Goal: Task Accomplishment & Management: Use online tool/utility

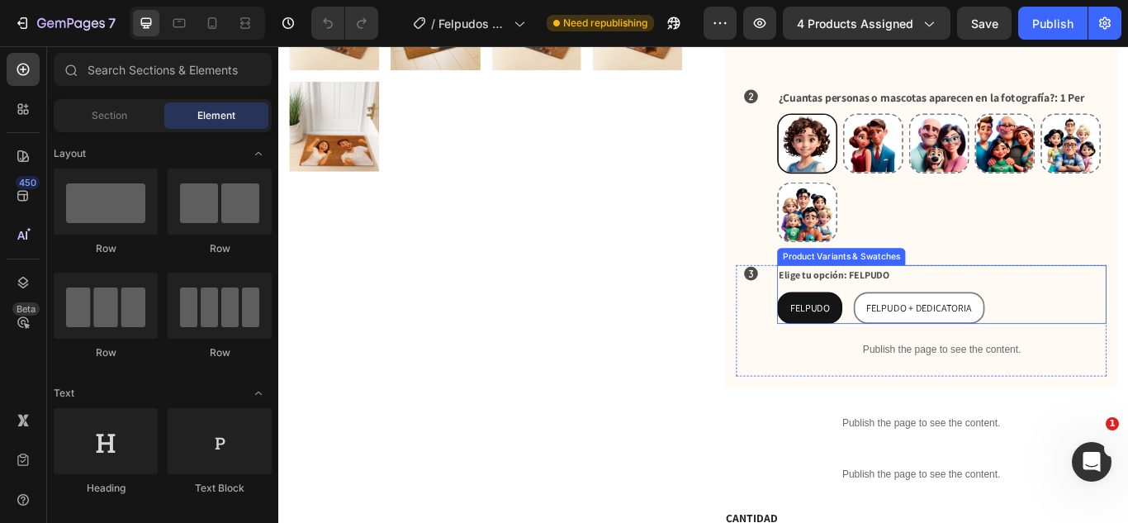
scroll to position [647, 0]
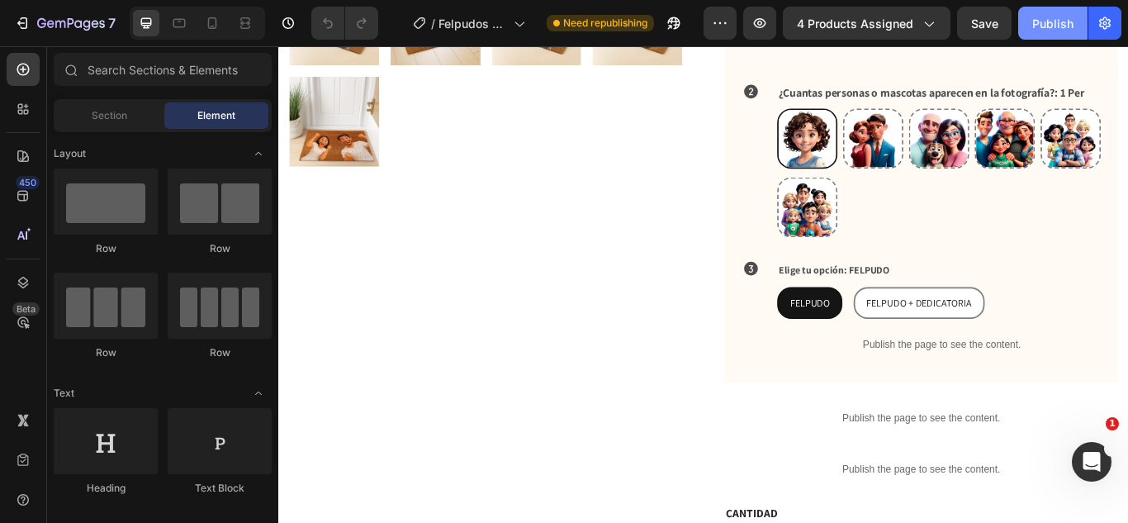
click at [1056, 31] on div "Publish" at bounding box center [1052, 23] width 41 height 17
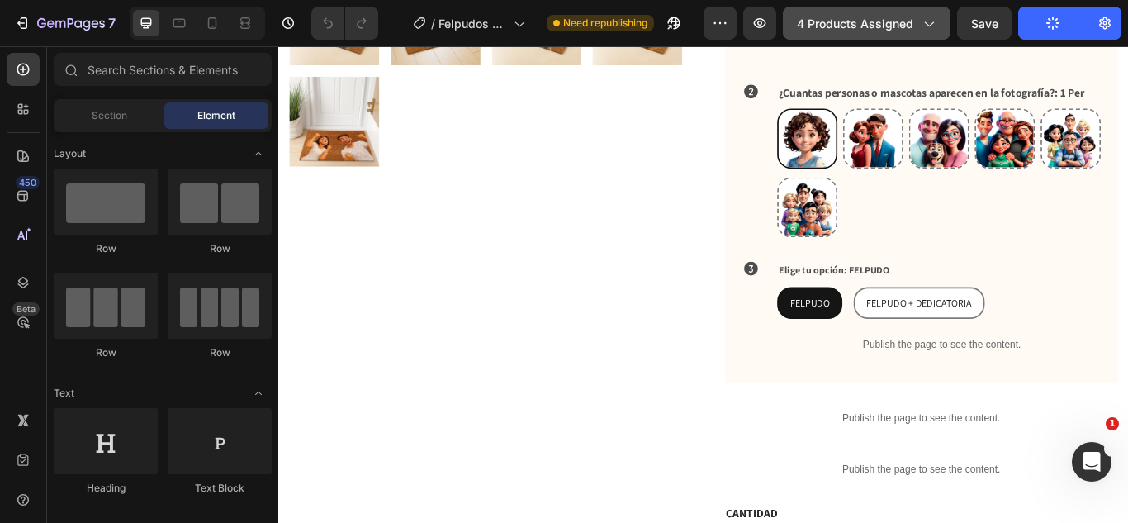
drag, startPoint x: 882, startPoint y: 10, endPoint x: 875, endPoint y: 17, distance: 9.3
click at [881, 11] on button "4 products assigned" at bounding box center [867, 23] width 168 height 33
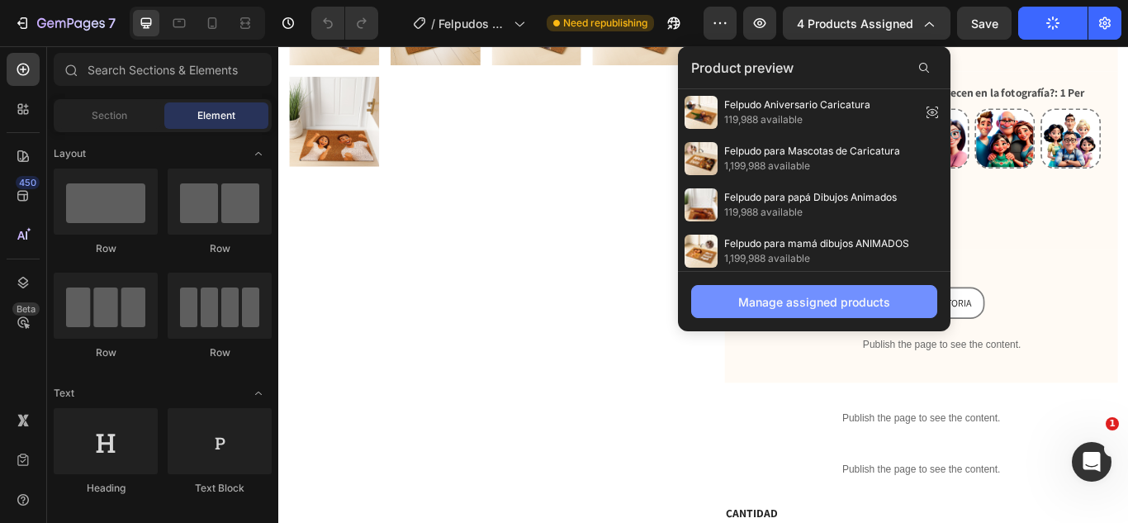
click at [788, 287] on button "Manage assigned products" at bounding box center [814, 301] width 246 height 33
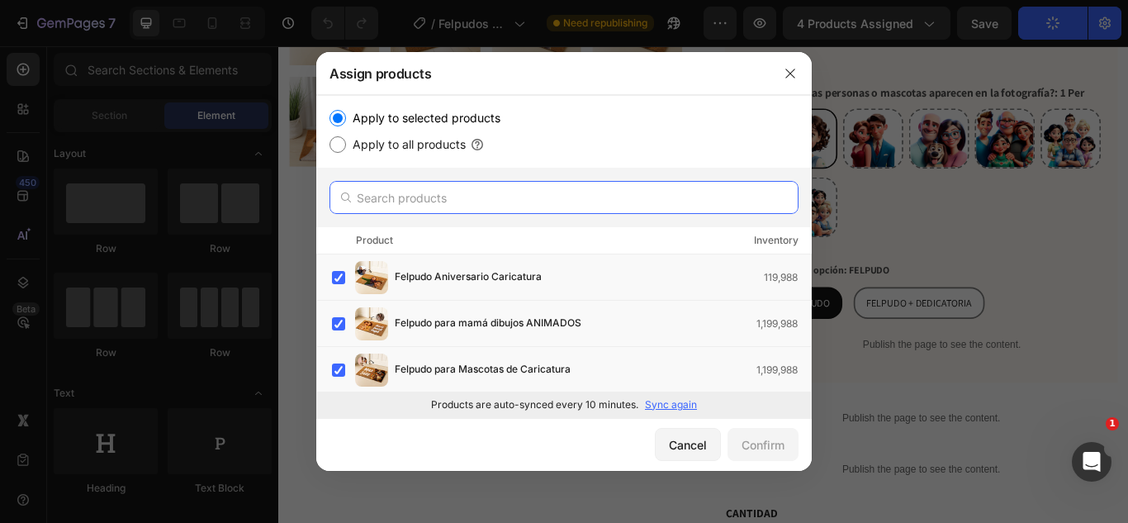
click at [532, 206] on input "text" at bounding box center [563, 197] width 469 height 33
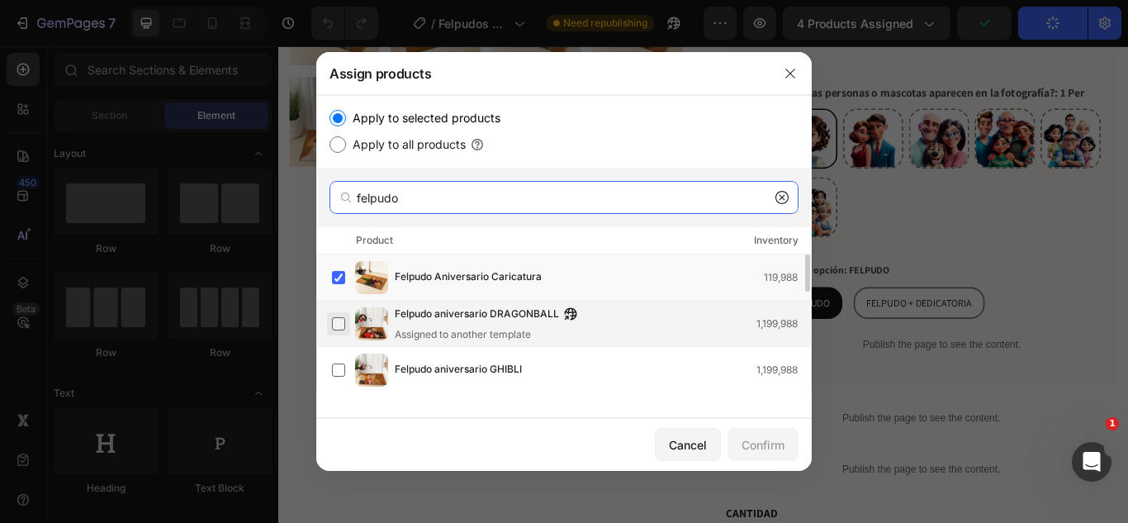
type input "felpudo"
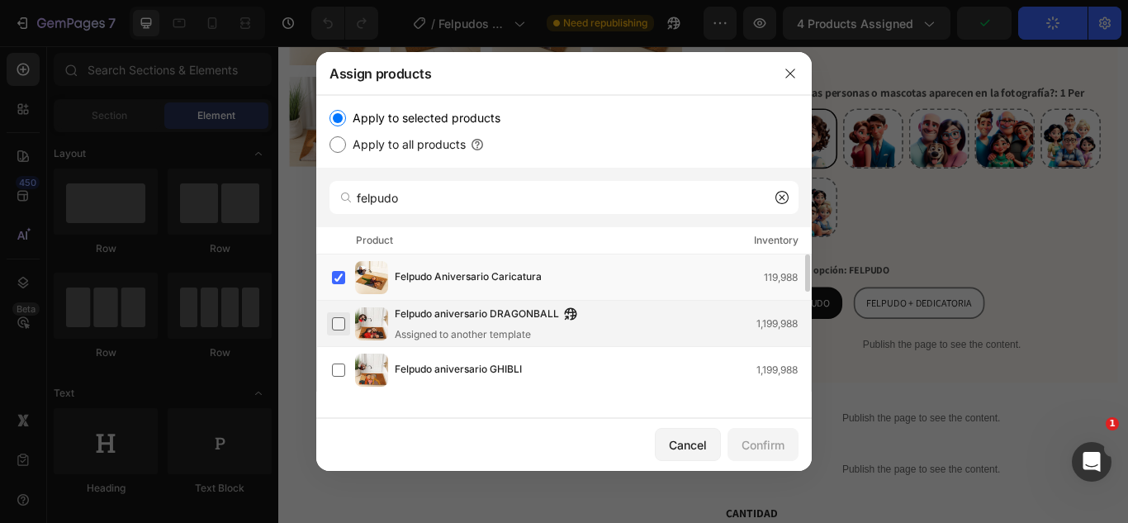
click at [332, 324] on label at bounding box center [338, 323] width 13 height 13
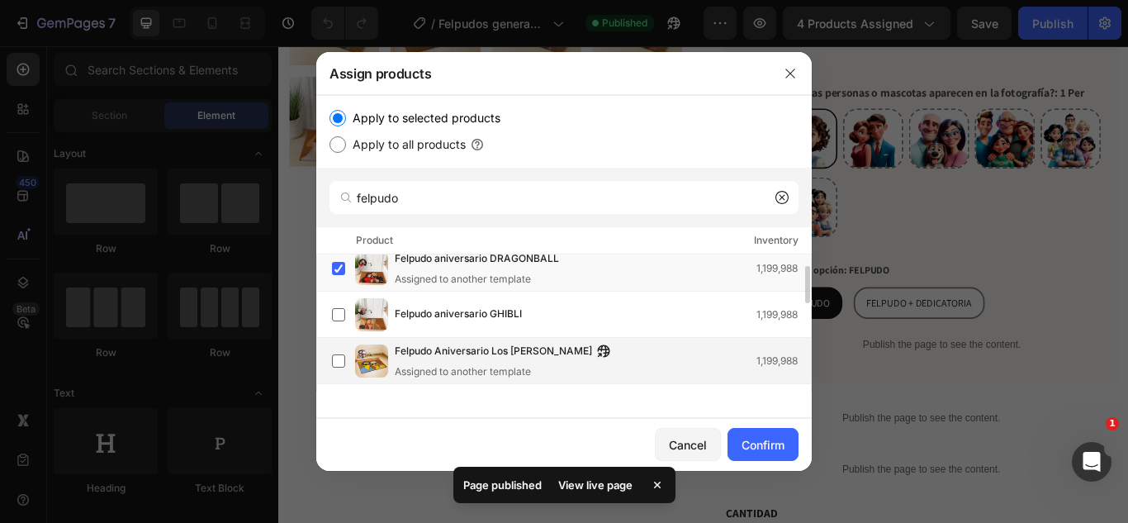
scroll to position [53, 0]
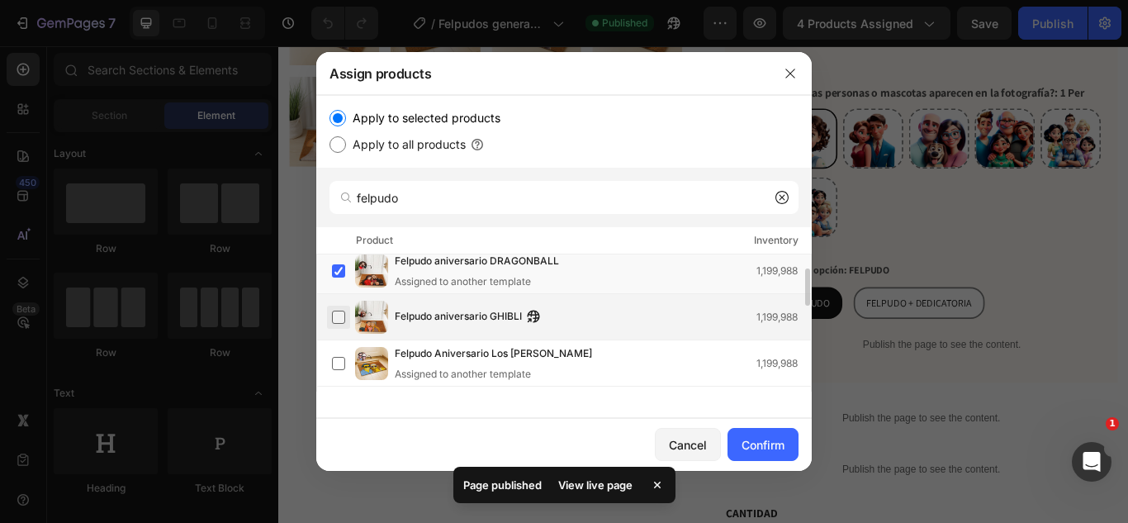
click at [343, 314] on label at bounding box center [338, 316] width 13 height 13
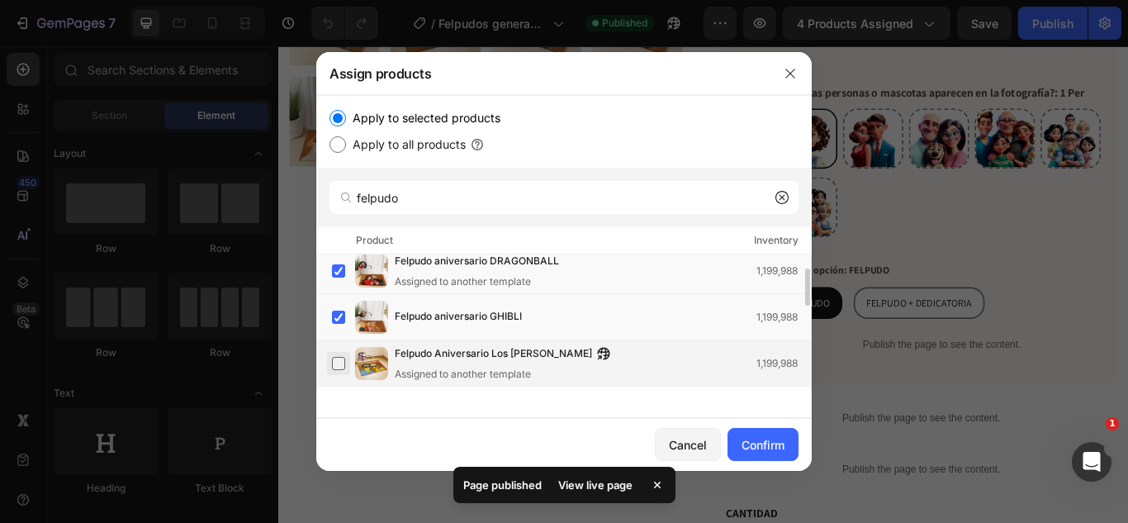
click at [339, 357] on label at bounding box center [338, 363] width 13 height 13
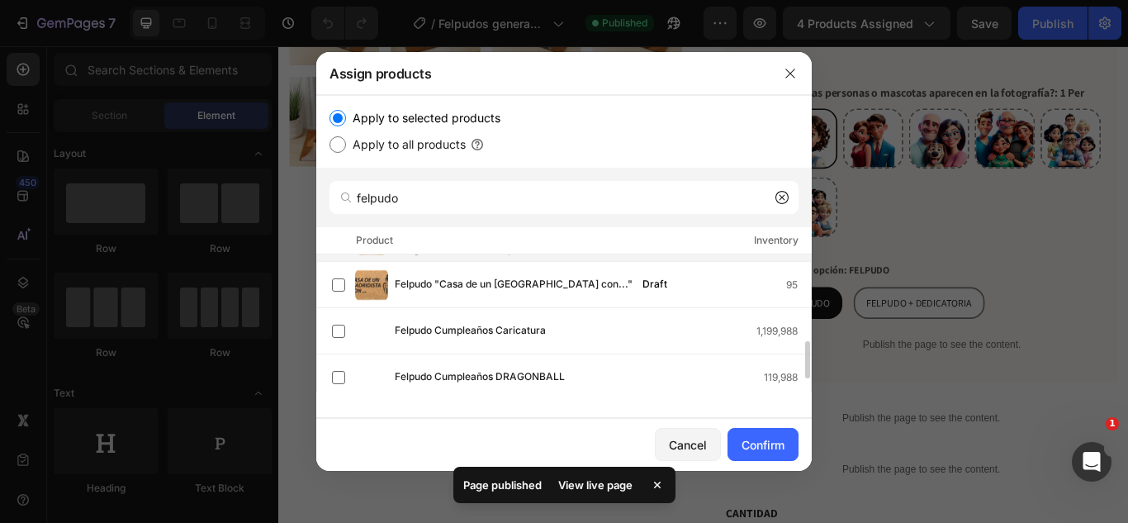
scroll to position [211, 0]
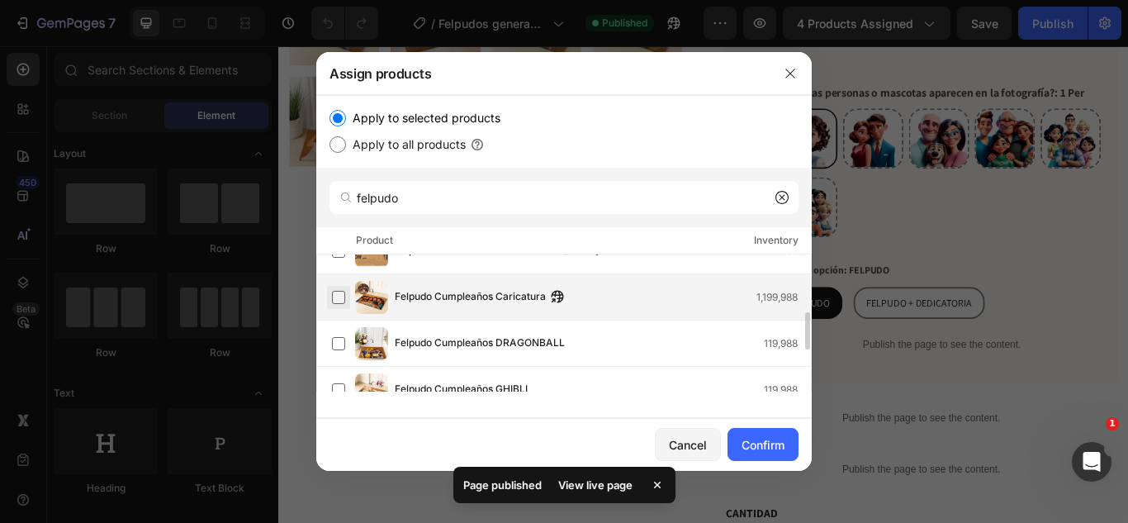
click at [332, 302] on label at bounding box center [338, 297] width 13 height 13
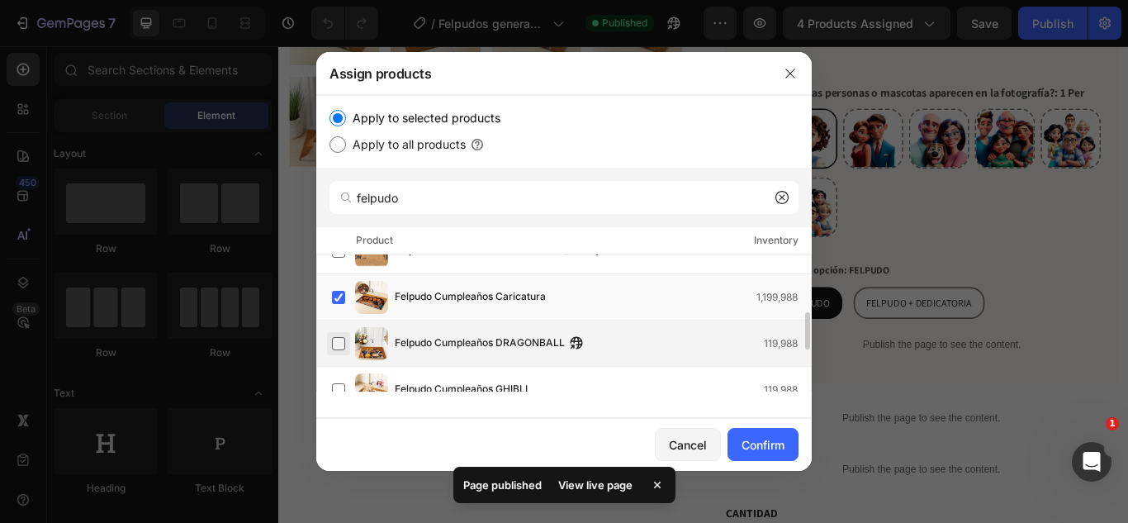
click at [343, 338] on label at bounding box center [338, 343] width 13 height 13
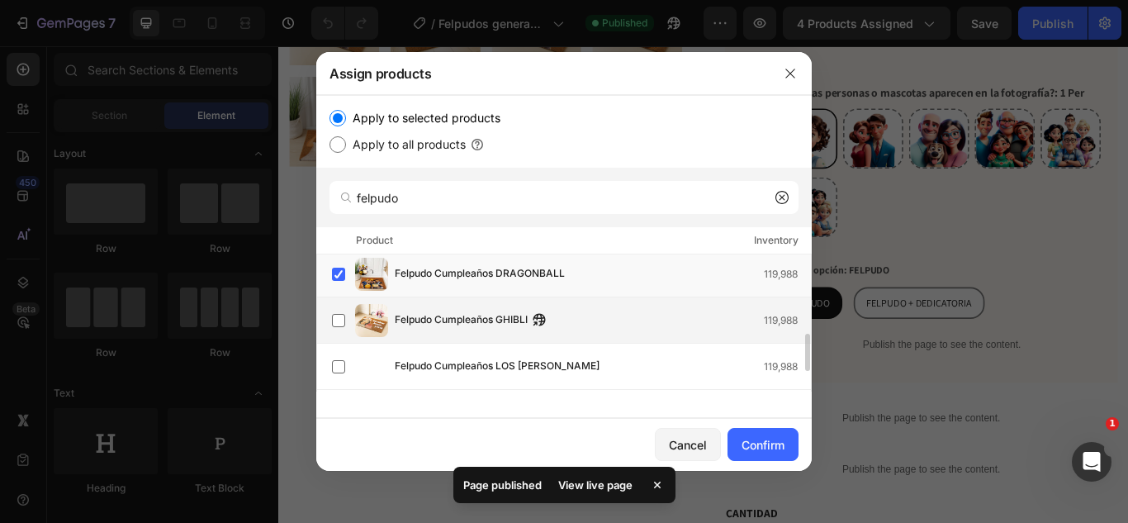
scroll to position [286, 0]
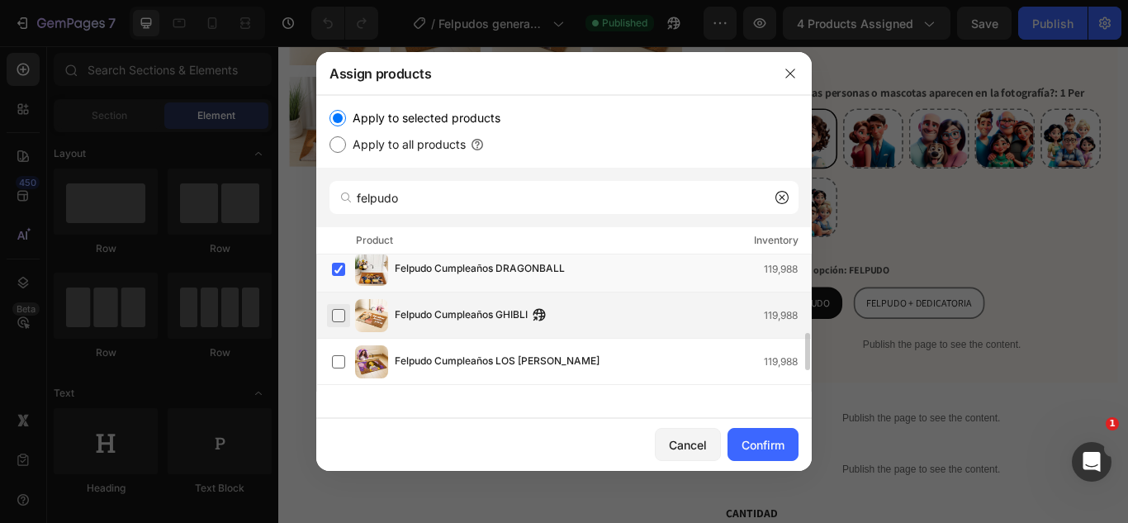
click at [334, 309] on label at bounding box center [338, 315] width 13 height 13
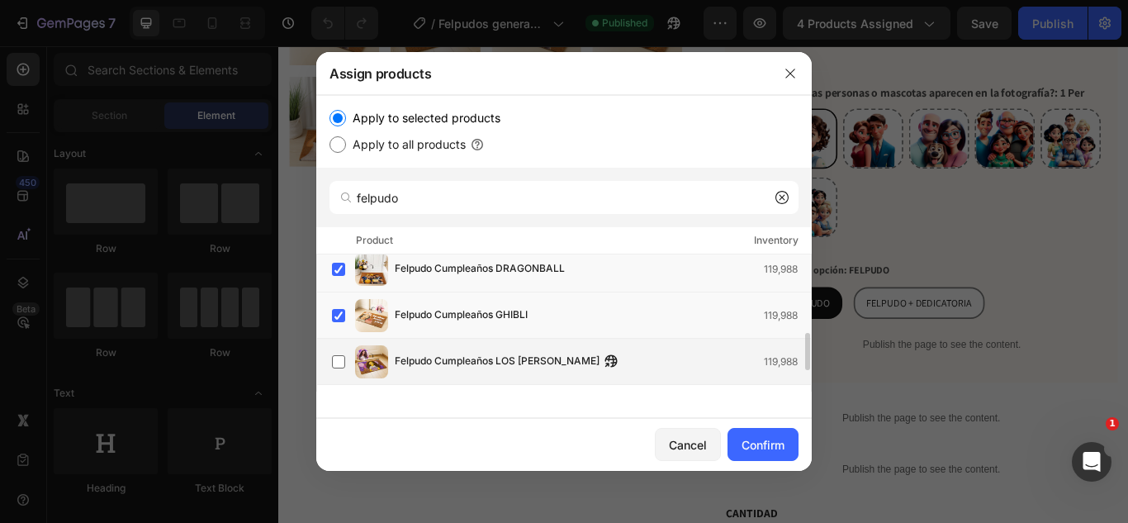
drag, startPoint x: 343, startPoint y: 358, endPoint x: 354, endPoint y: 361, distance: 11.0
click at [343, 359] on label at bounding box center [338, 361] width 13 height 13
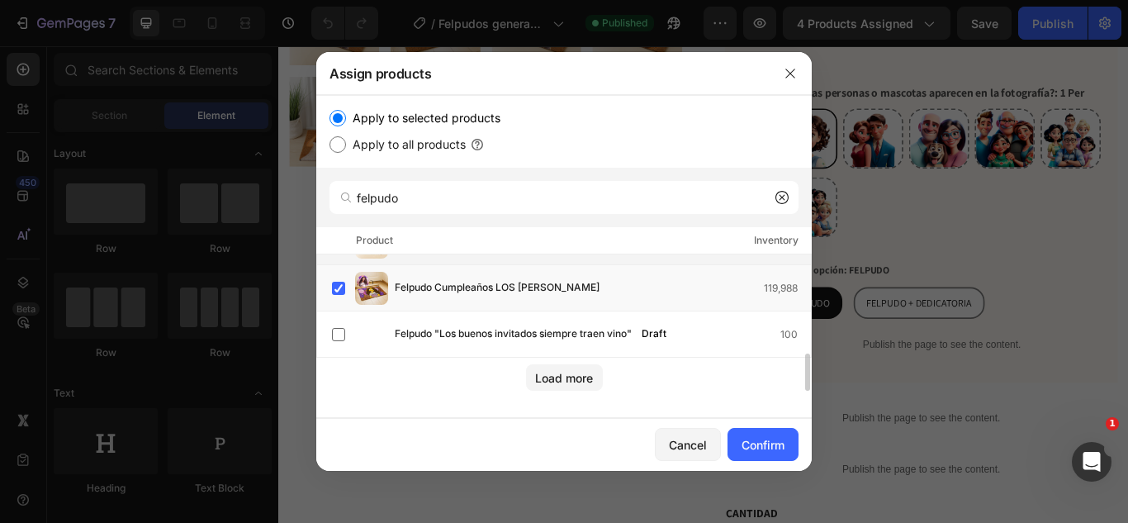
scroll to position [359, 0]
click at [569, 375] on div "Load more" at bounding box center [564, 377] width 58 height 17
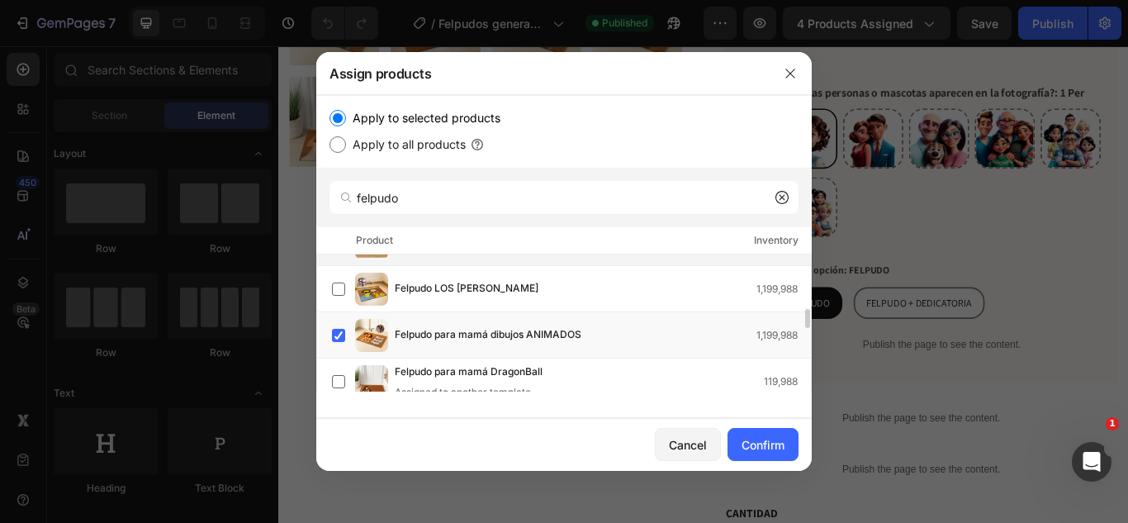
scroll to position [442, 0]
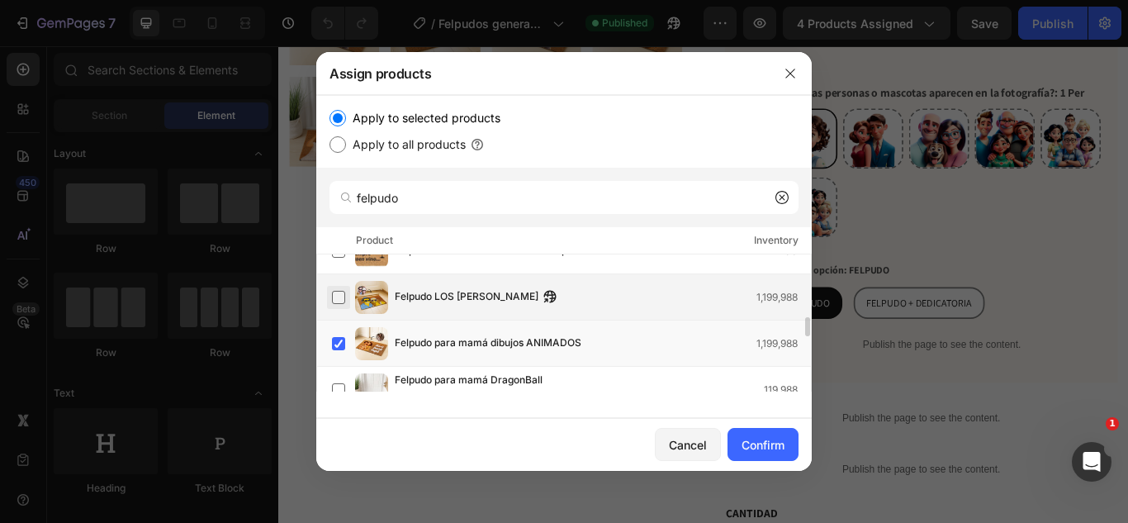
click at [334, 291] on label at bounding box center [338, 297] width 13 height 13
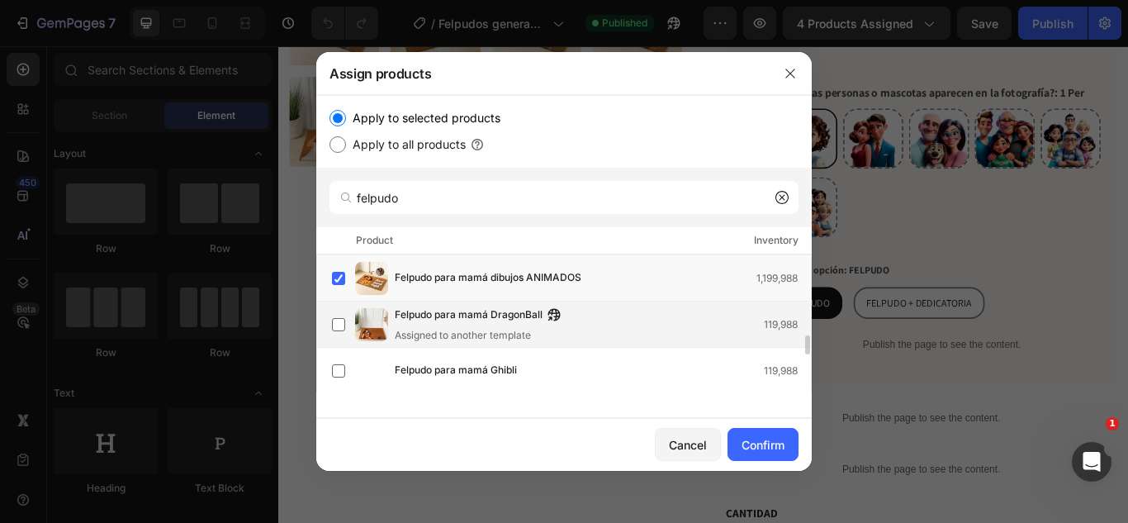
scroll to position [516, 0]
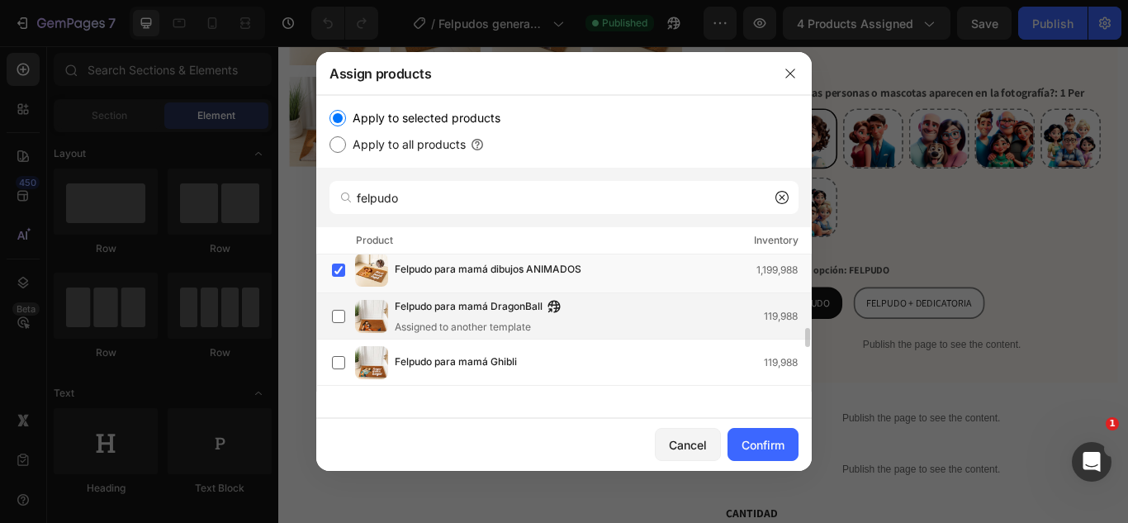
drag, startPoint x: 342, startPoint y: 313, endPoint x: 340, endPoint y: 329, distance: 15.8
click at [341, 314] on label at bounding box center [338, 316] width 13 height 13
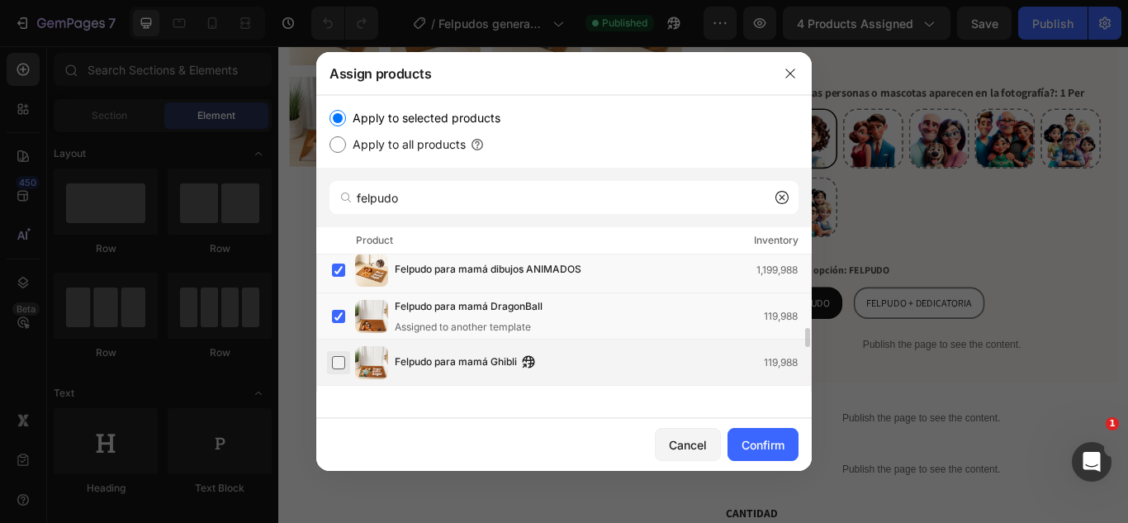
click at [344, 360] on label at bounding box center [338, 362] width 13 height 13
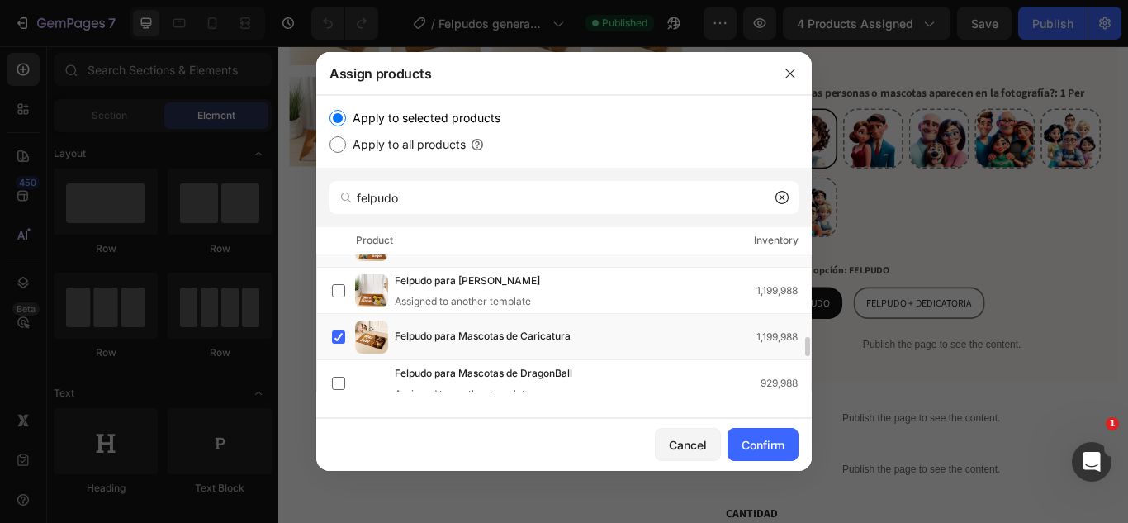
scroll to position [614, 0]
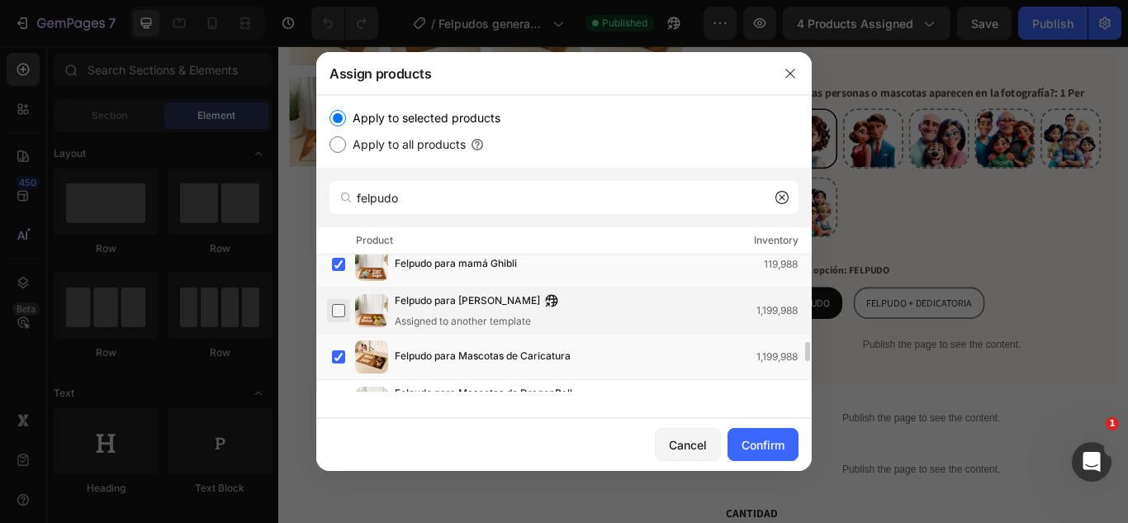
click at [342, 306] on label at bounding box center [338, 310] width 13 height 13
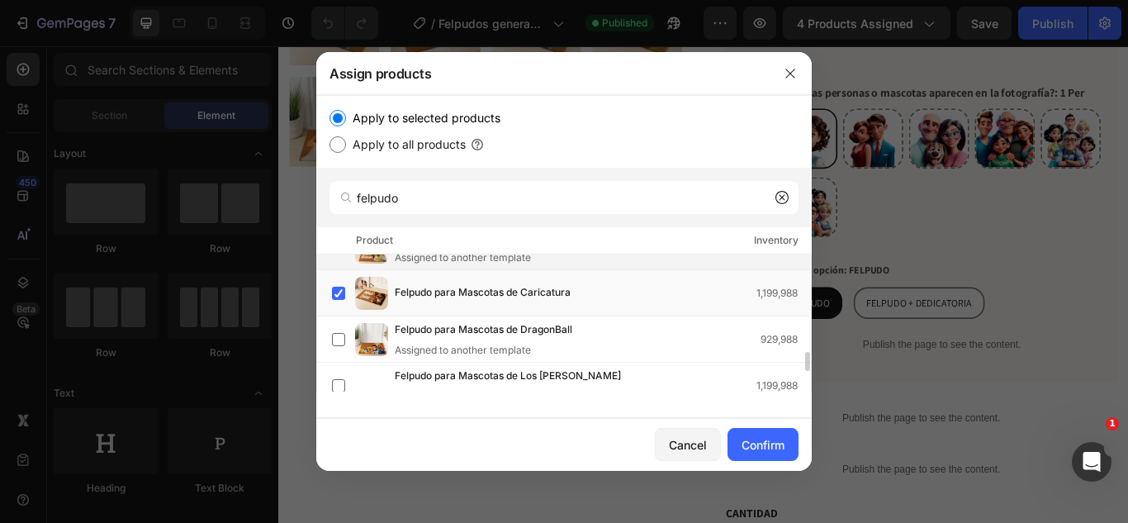
scroll to position [679, 0]
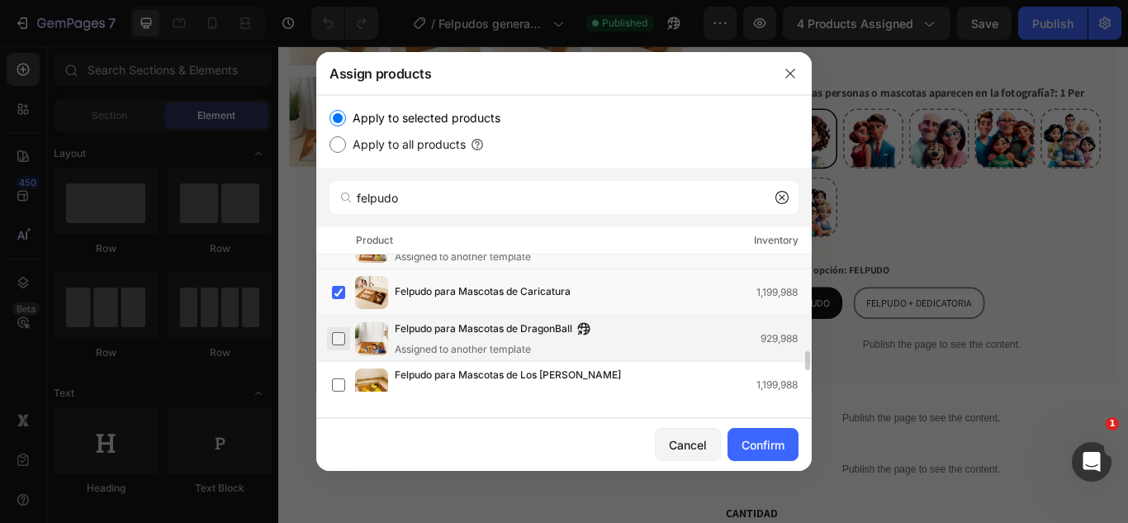
click at [343, 342] on label at bounding box center [338, 338] width 13 height 13
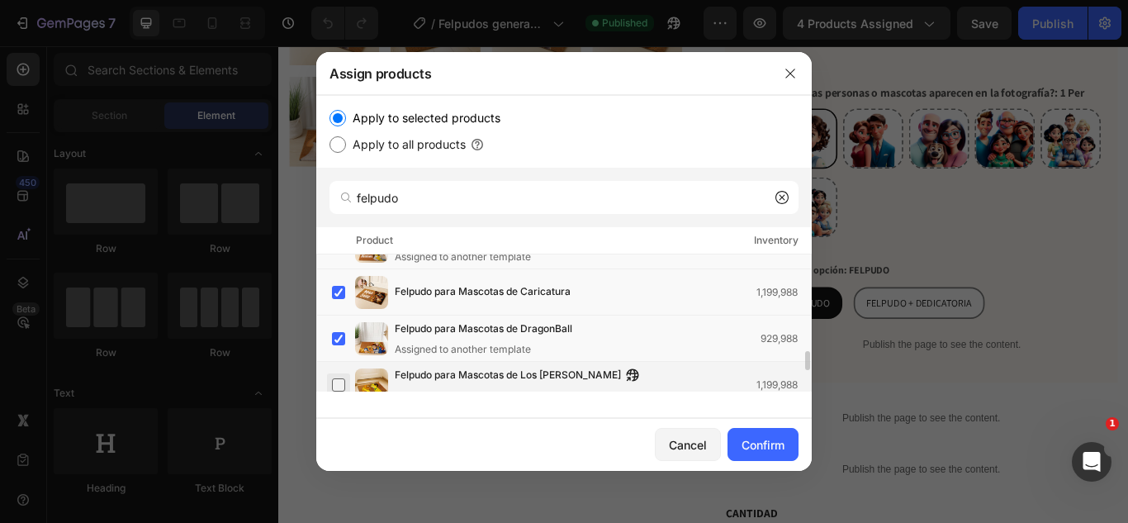
click at [336, 384] on label at bounding box center [338, 384] width 13 height 13
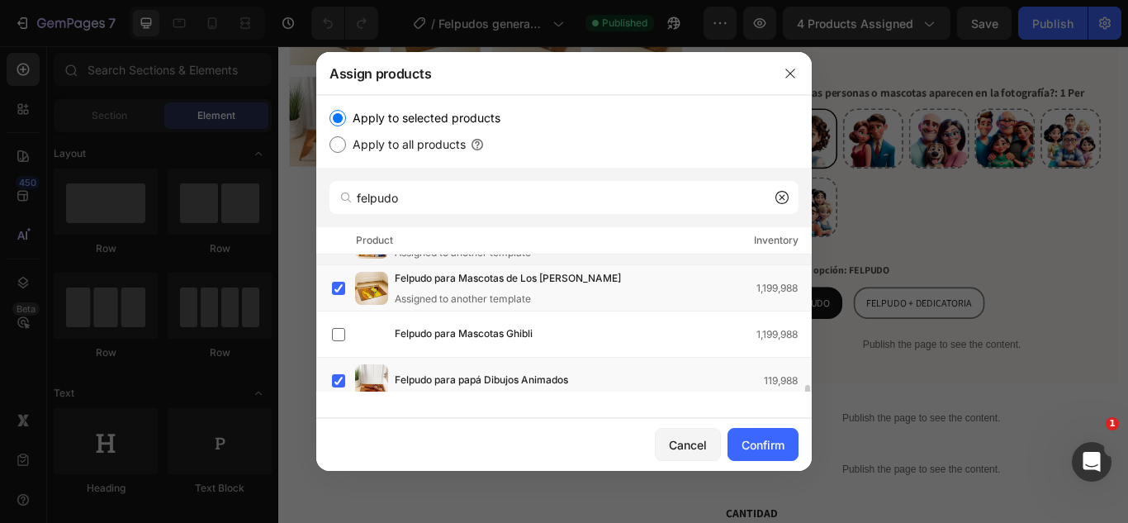
scroll to position [792, 0]
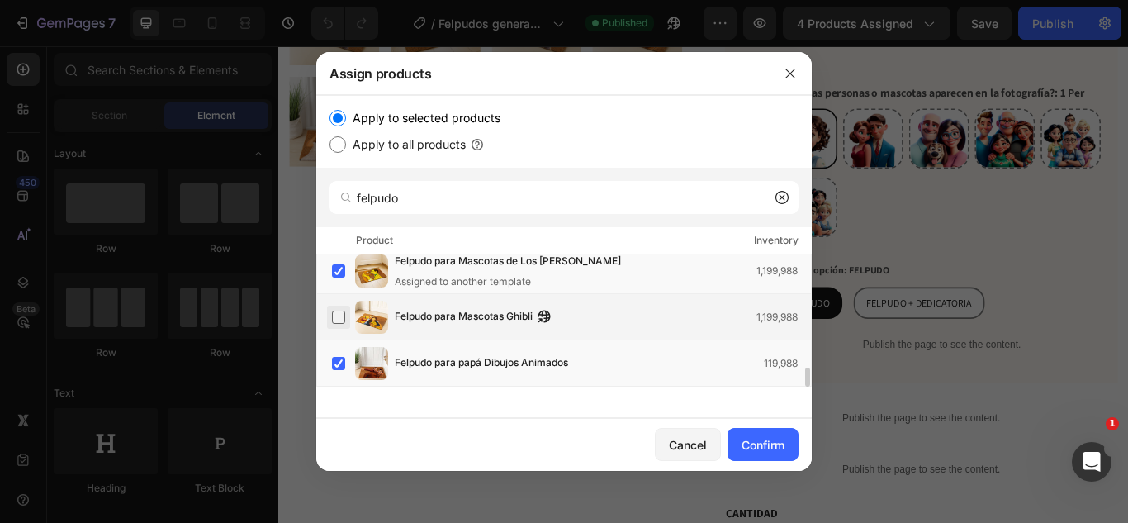
click at [338, 321] on label at bounding box center [338, 316] width 13 height 13
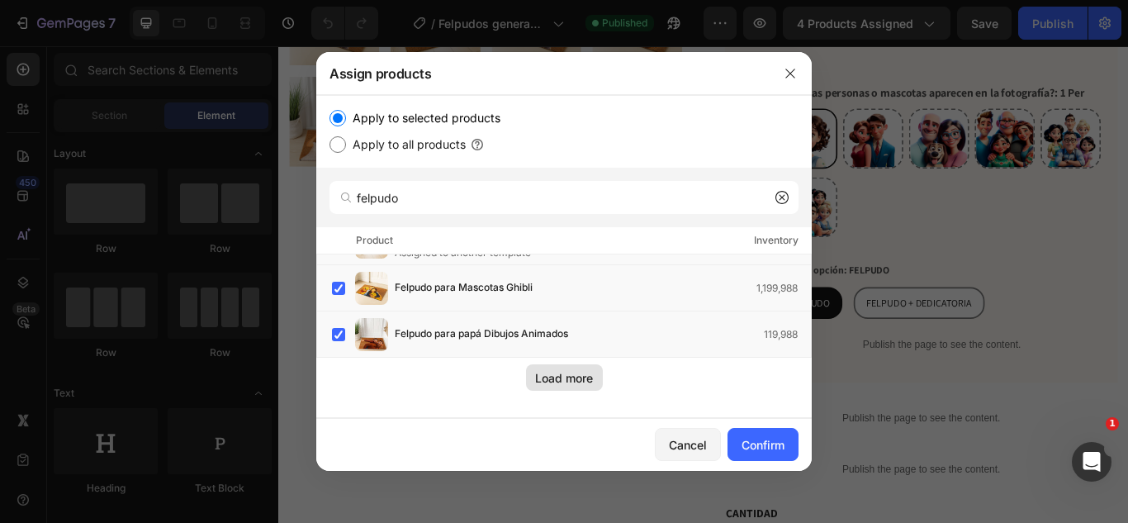
click at [545, 369] on div "Load more" at bounding box center [564, 377] width 58 height 17
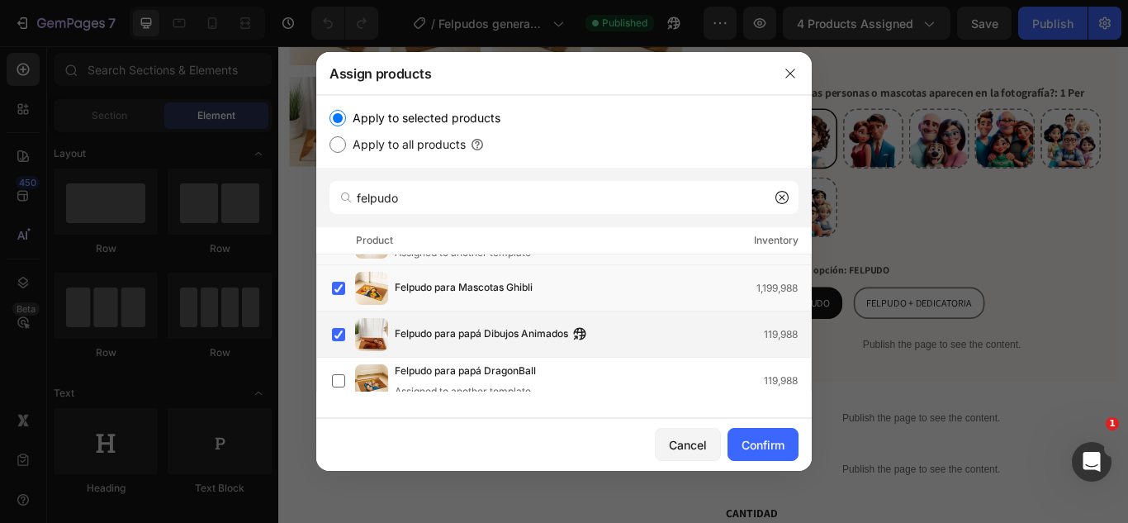
click at [448, 340] on span "Felpudo para papá Dibujos Animados" at bounding box center [481, 334] width 173 height 18
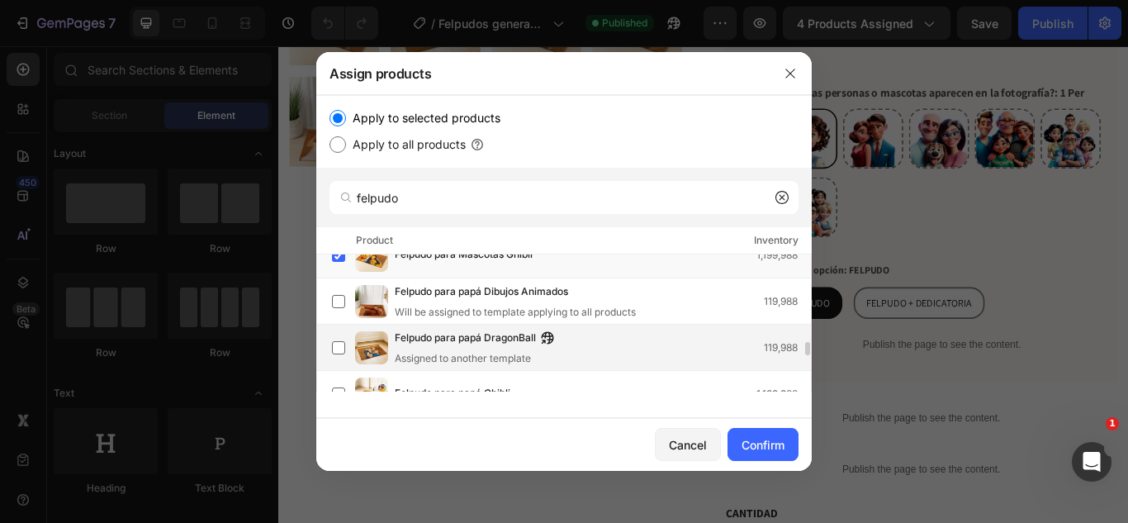
scroll to position [853, 0]
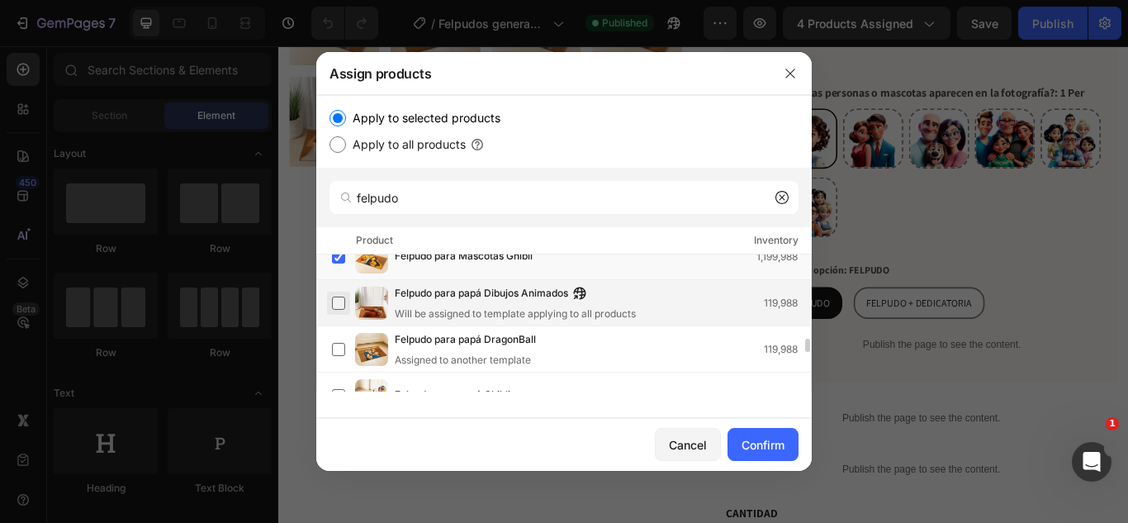
click at [345, 306] on label at bounding box center [338, 302] width 13 height 13
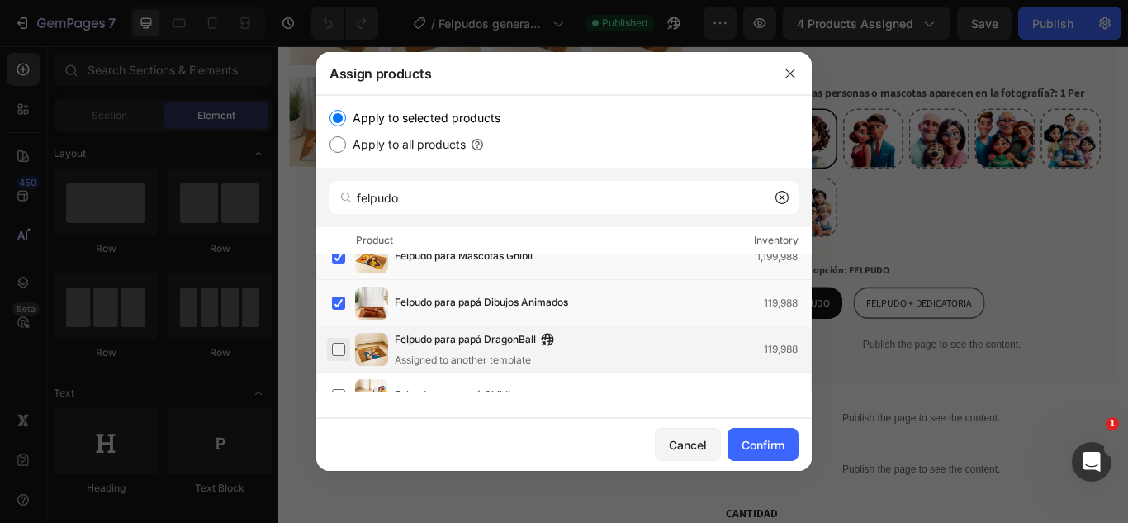
click at [339, 353] on label at bounding box center [338, 349] width 13 height 13
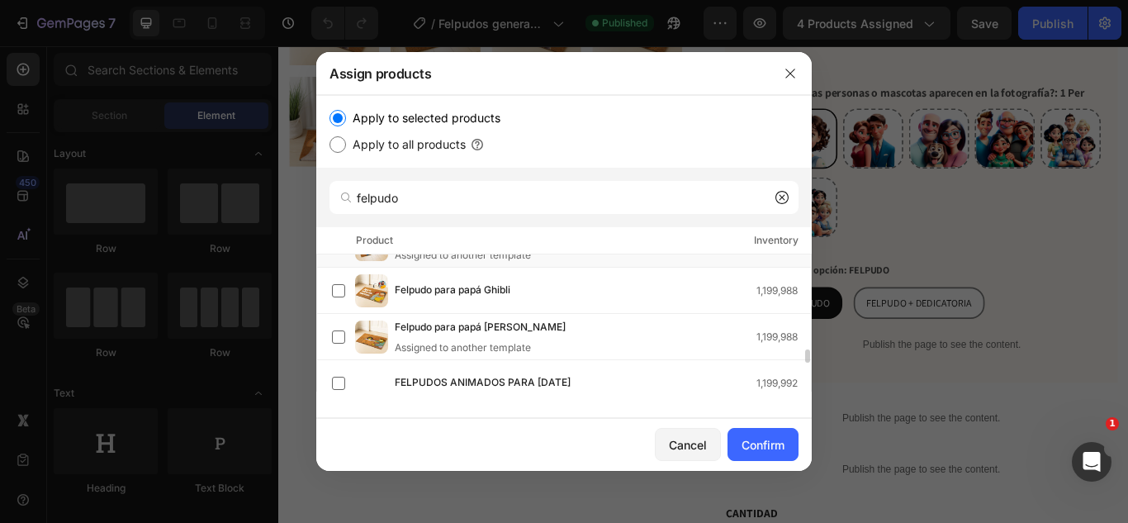
scroll to position [959, 0]
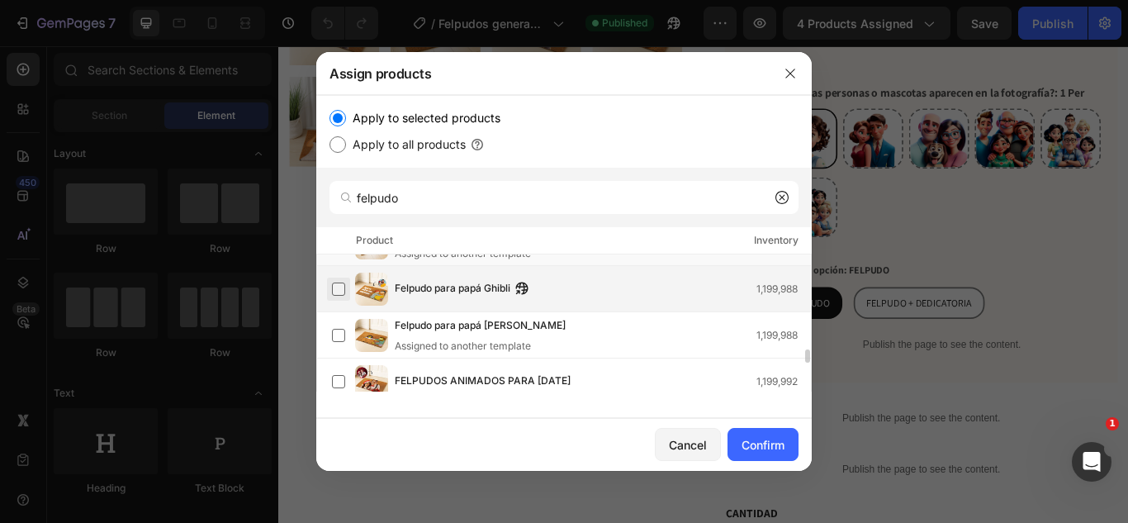
click at [339, 291] on label at bounding box center [338, 288] width 13 height 13
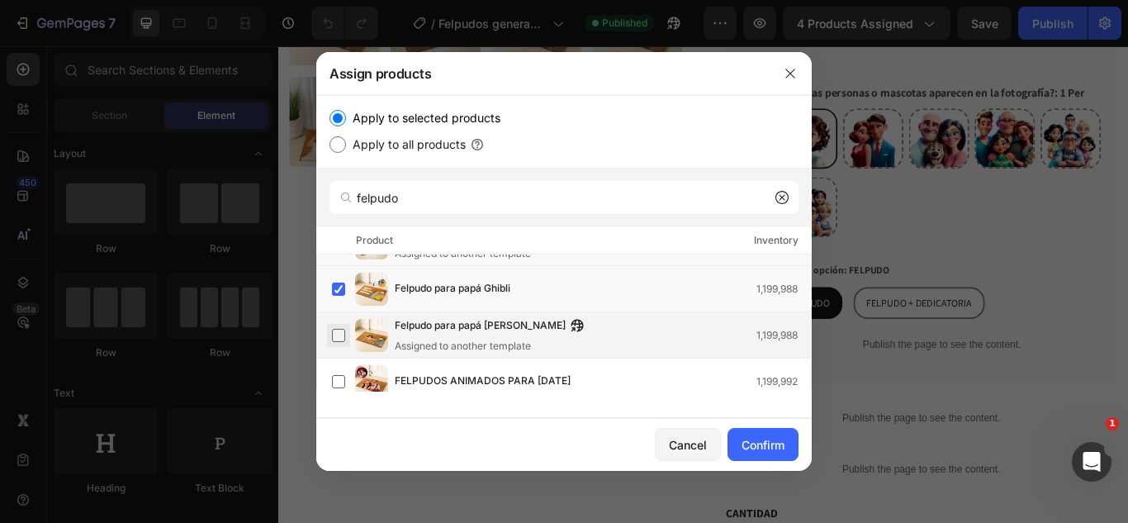
click at [343, 334] on label at bounding box center [338, 335] width 13 height 13
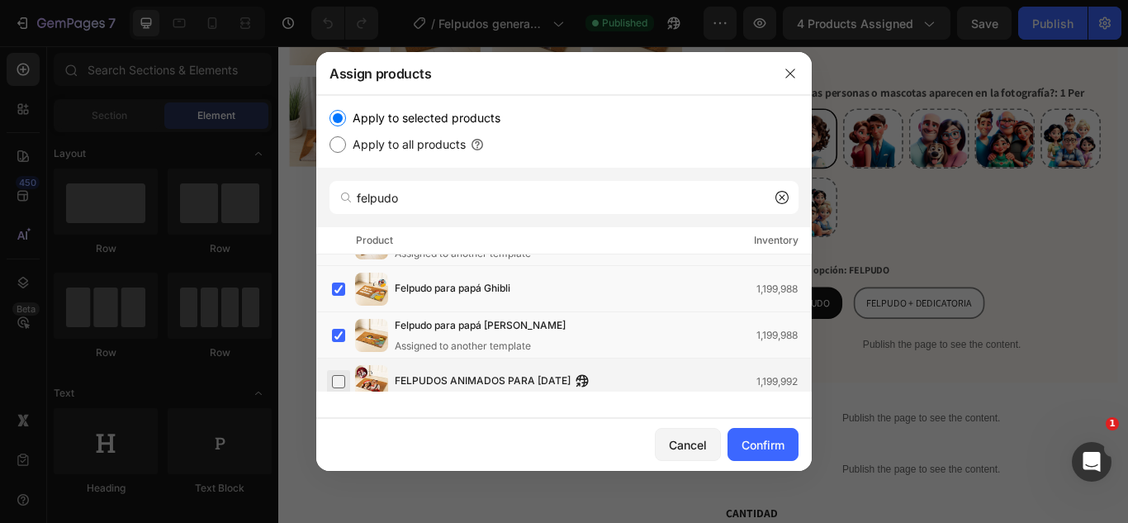
click at [342, 376] on label at bounding box center [338, 381] width 13 height 13
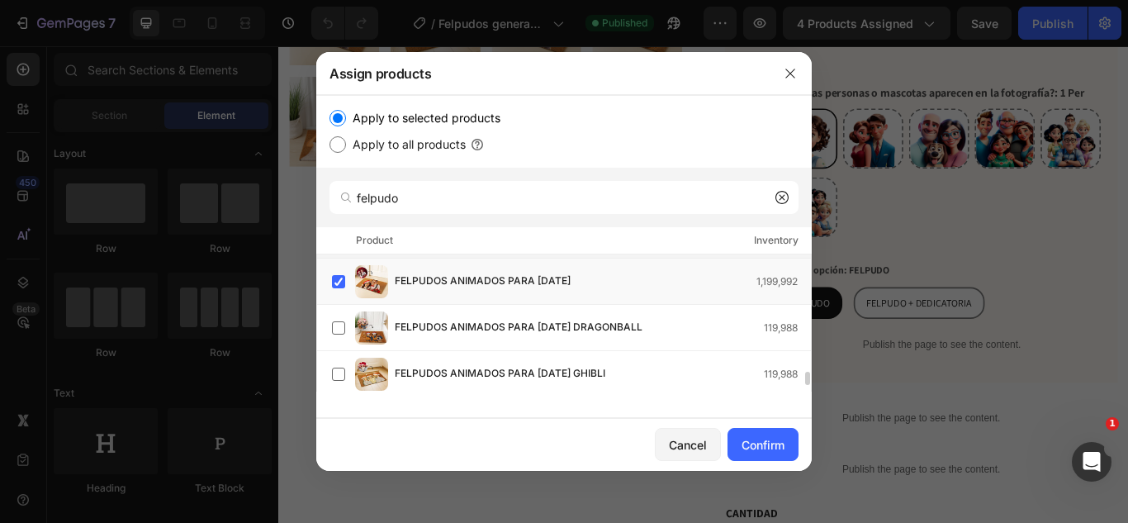
scroll to position [1071, 0]
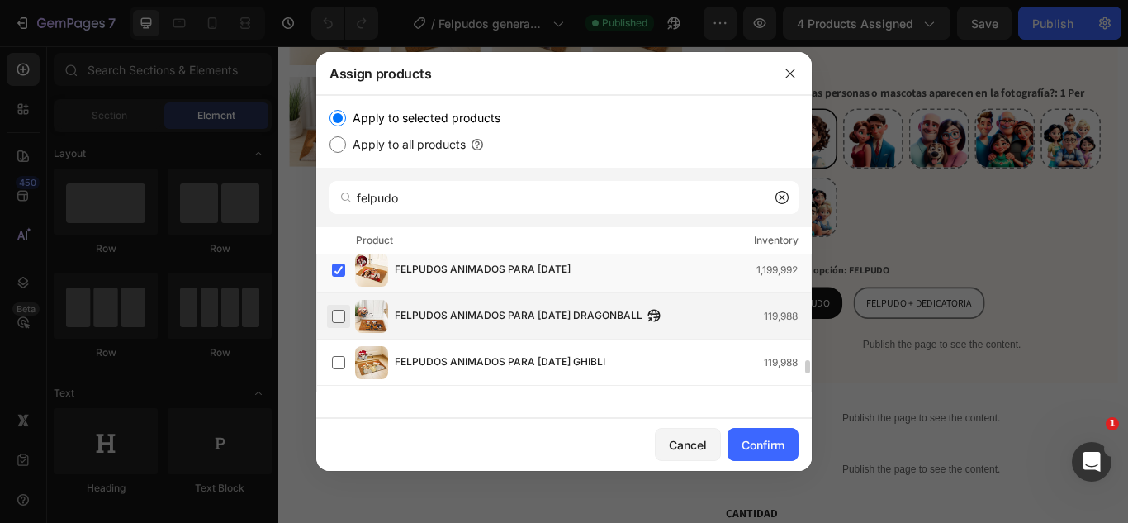
click at [342, 317] on label at bounding box center [338, 316] width 13 height 13
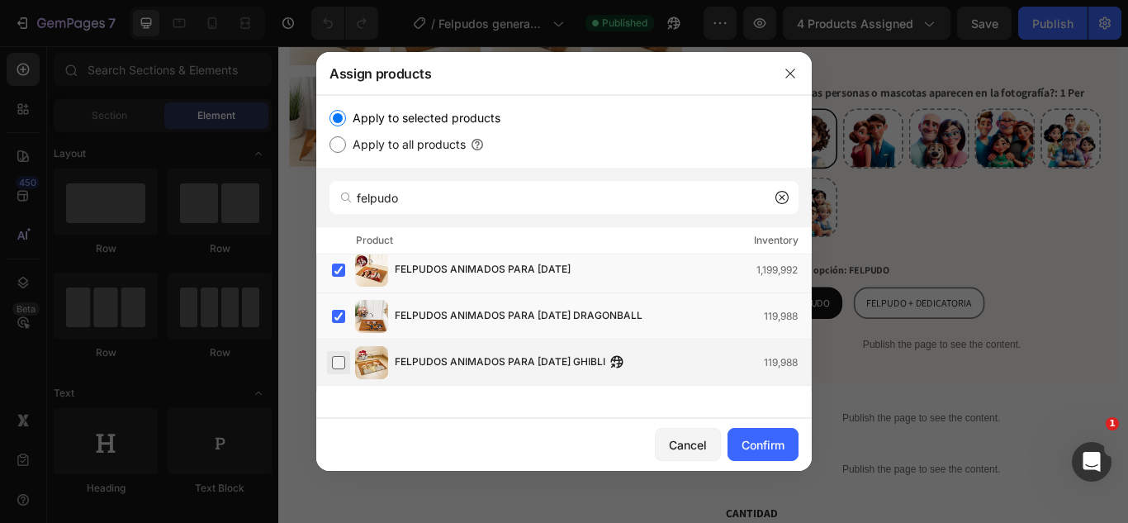
click at [340, 359] on label at bounding box center [338, 362] width 13 height 13
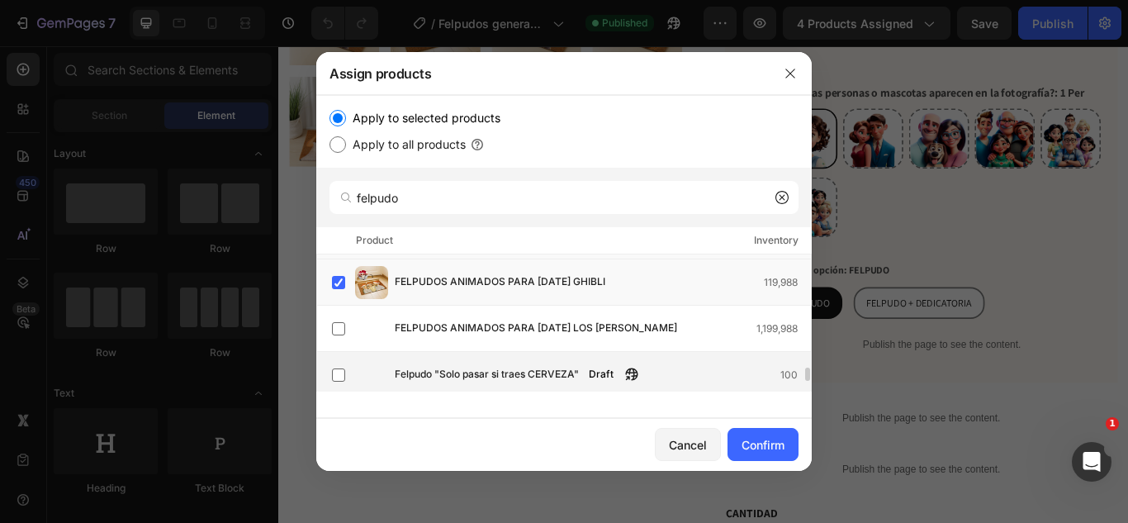
scroll to position [1150, 0]
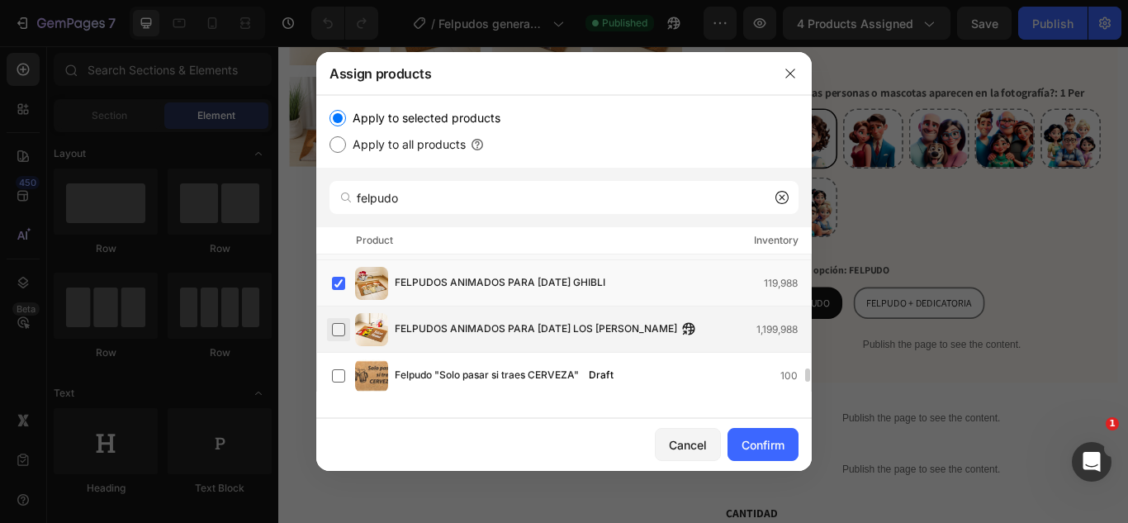
click at [340, 323] on label at bounding box center [338, 329] width 13 height 13
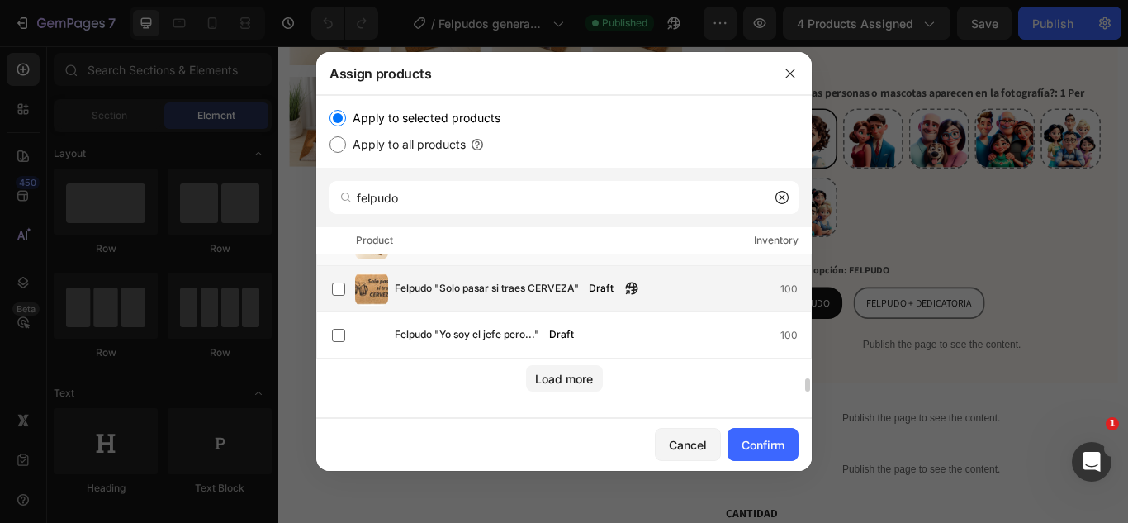
scroll to position [1237, 0]
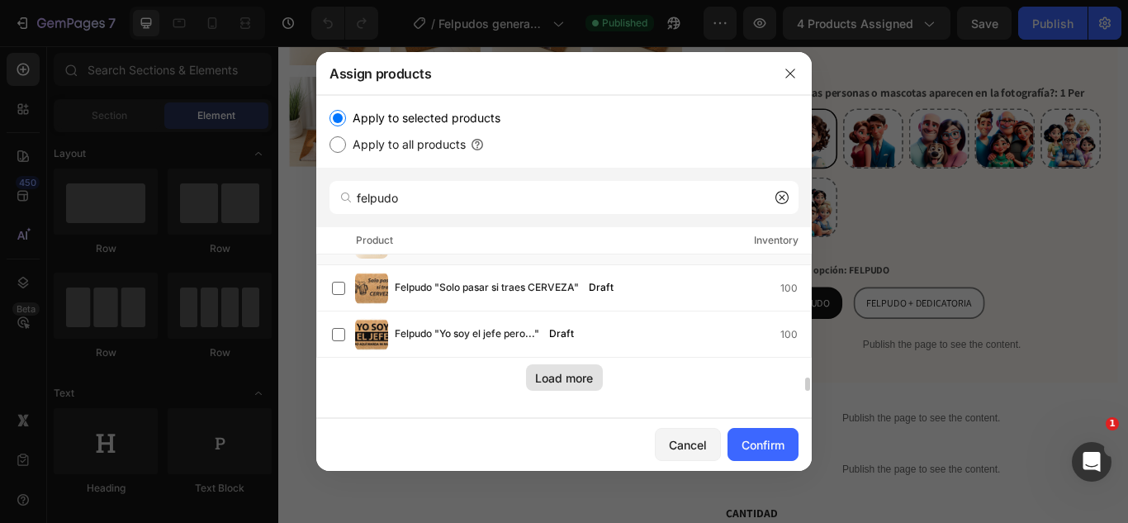
click at [552, 382] on div "Load more" at bounding box center [564, 377] width 58 height 17
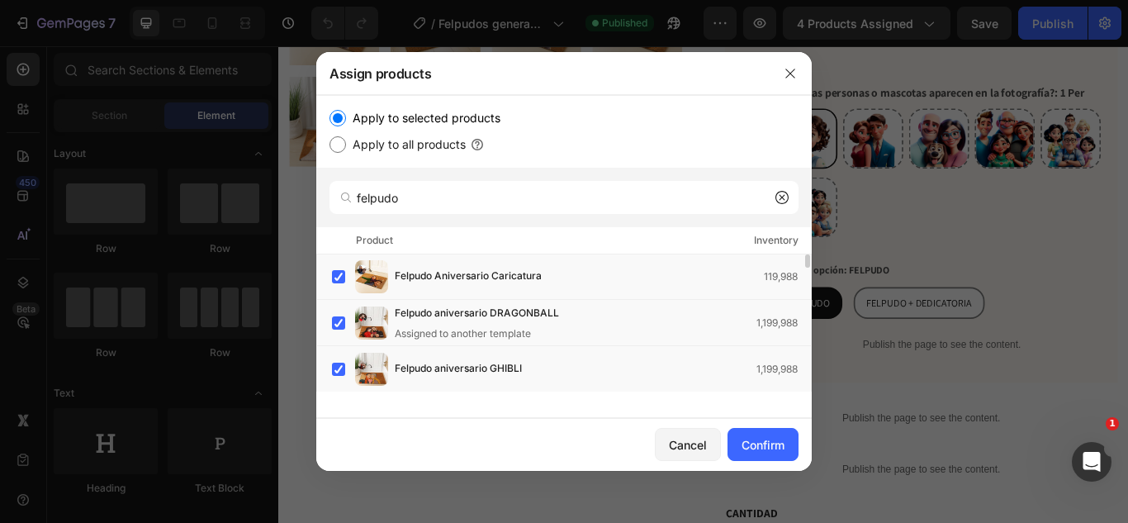
scroll to position [0, 0]
click at [746, 437] on div "Confirm" at bounding box center [762, 444] width 43 height 17
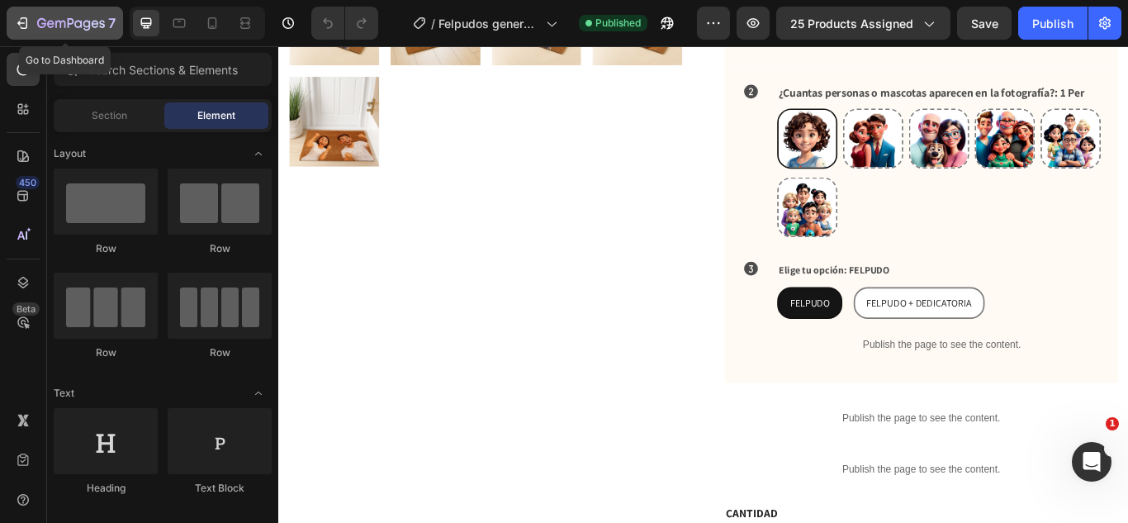
click at [87, 20] on icon "button" at bounding box center [71, 24] width 68 height 14
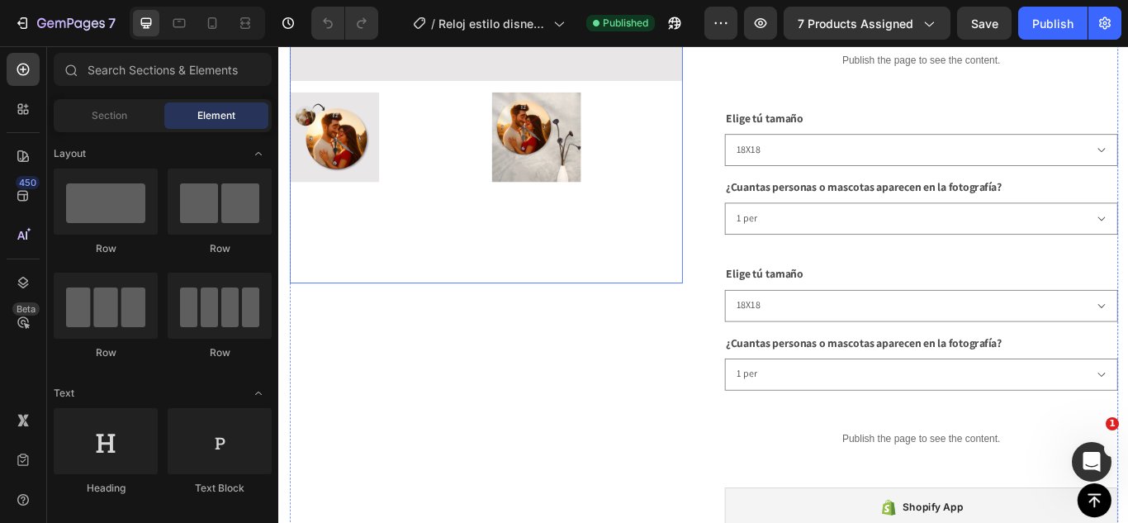
scroll to position [487, 0]
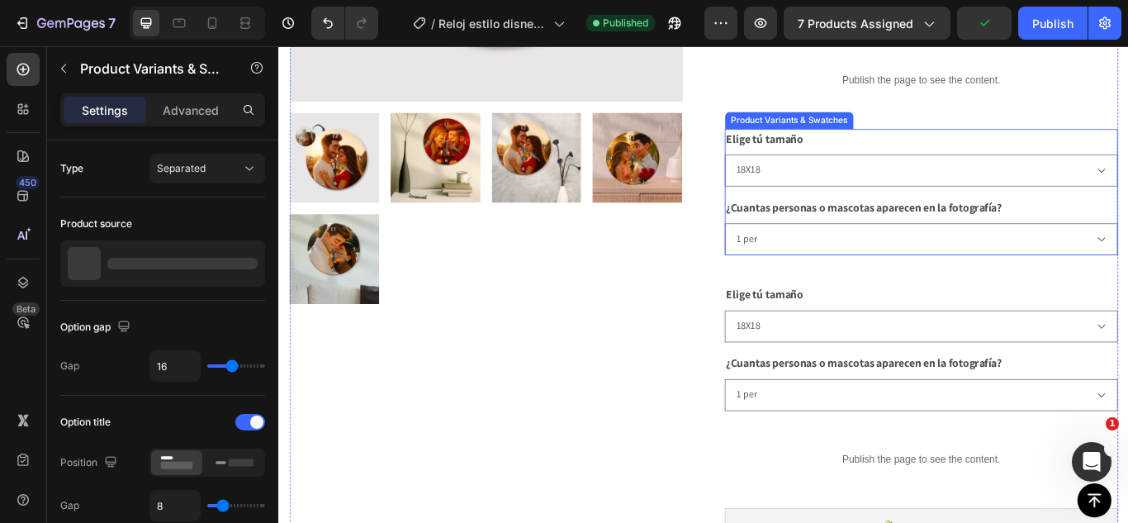
click at [997, 223] on legend "¿Cuantas personas o mascotas aparecen en la fotografía?" at bounding box center [960, 234] width 324 height 23
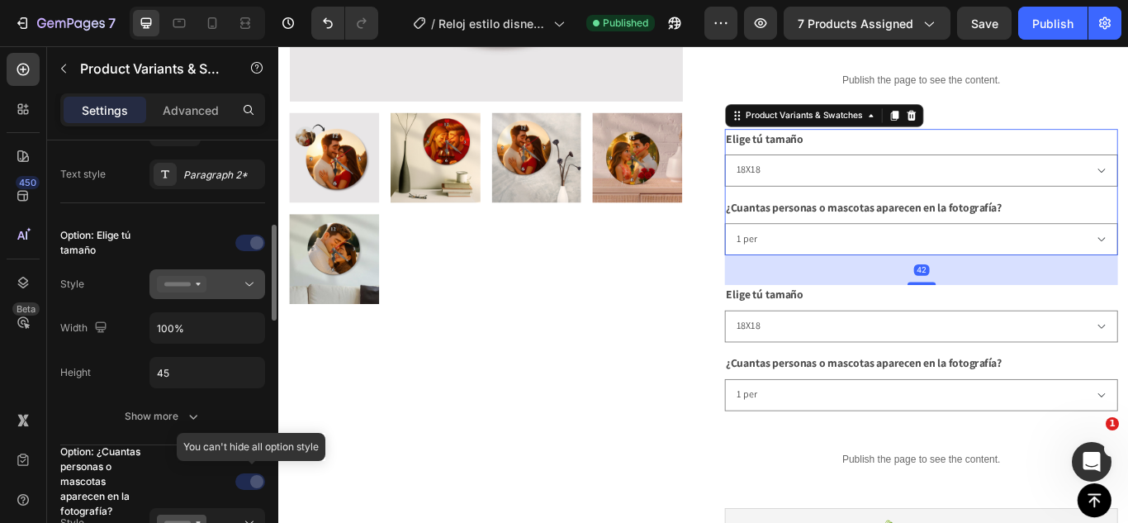
scroll to position [376, 0]
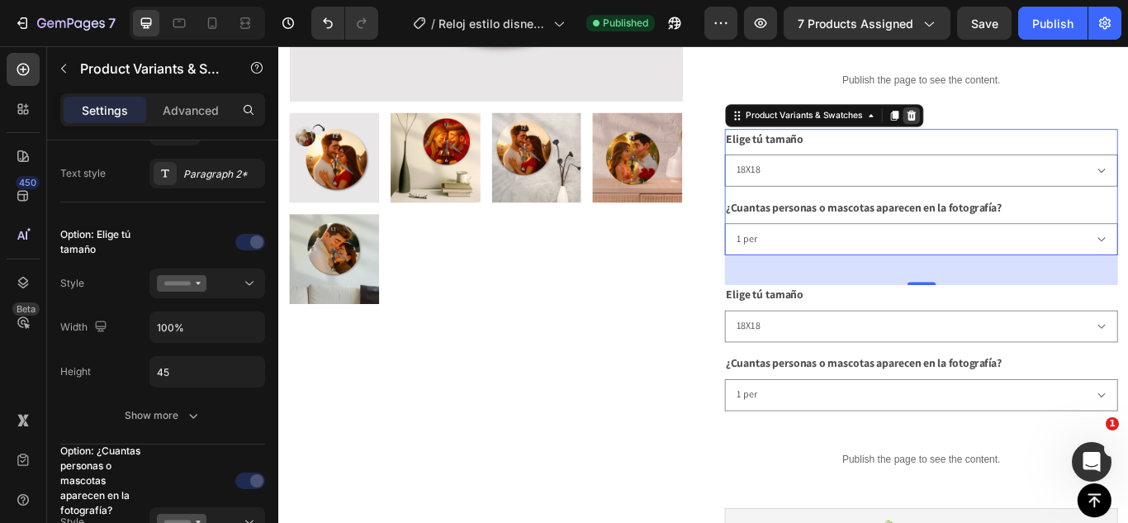
click at [1012, 121] on icon at bounding box center [1015, 127] width 11 height 12
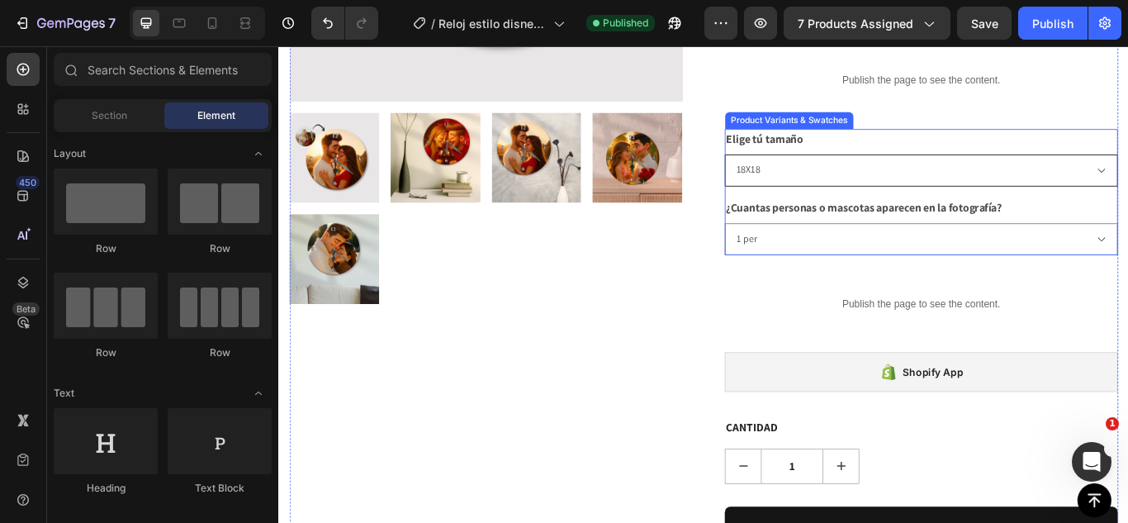
click at [972, 173] on select "18X18 22X22" at bounding box center [1027, 191] width 458 height 37
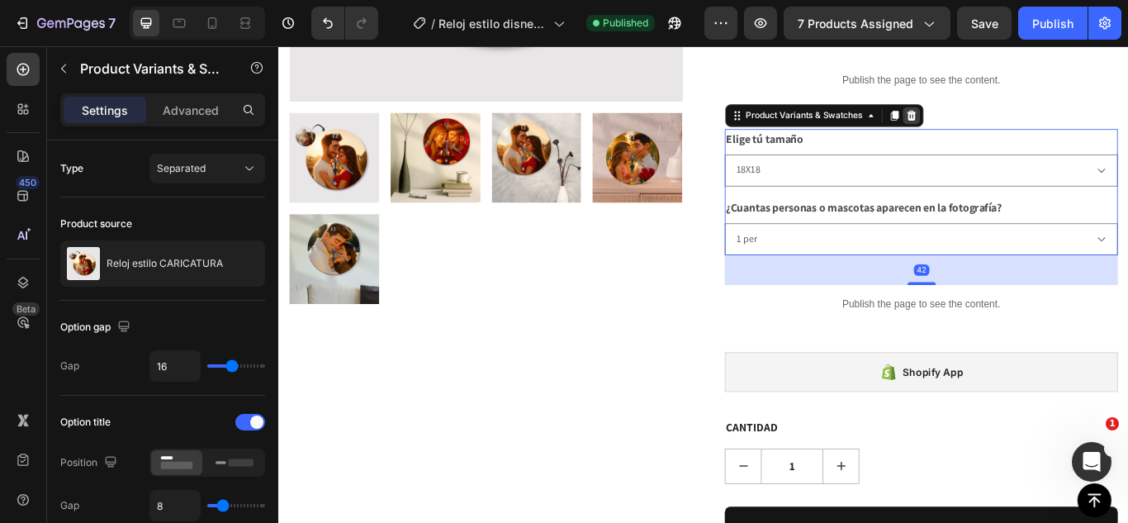
click at [1015, 117] on div at bounding box center [1015, 127] width 20 height 20
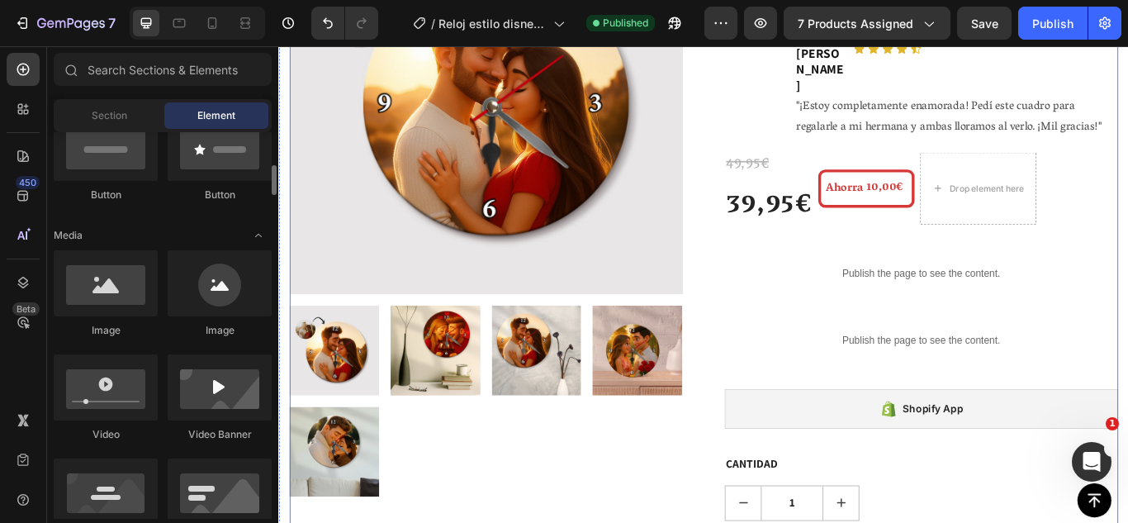
scroll to position [259, 0]
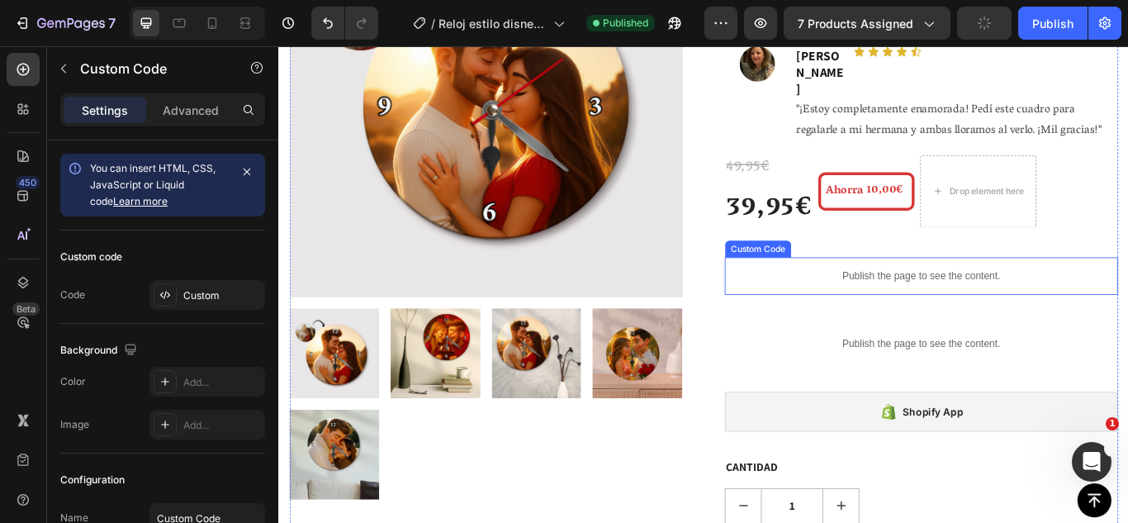
click at [873, 305] on p "Publish the page to see the content." at bounding box center [1027, 313] width 458 height 17
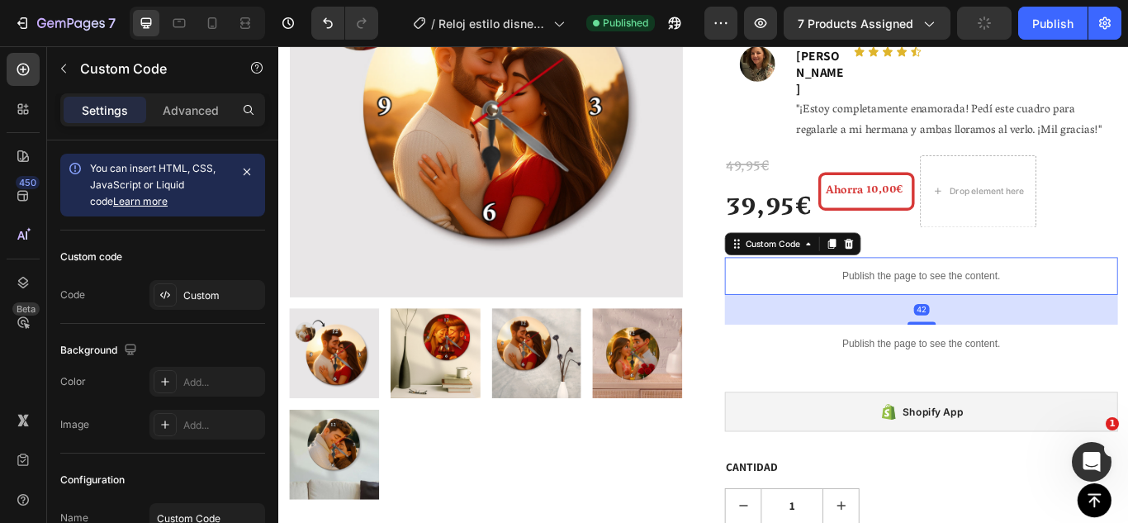
click at [873, 305] on p "Publish the page to see the content." at bounding box center [1027, 313] width 458 height 17
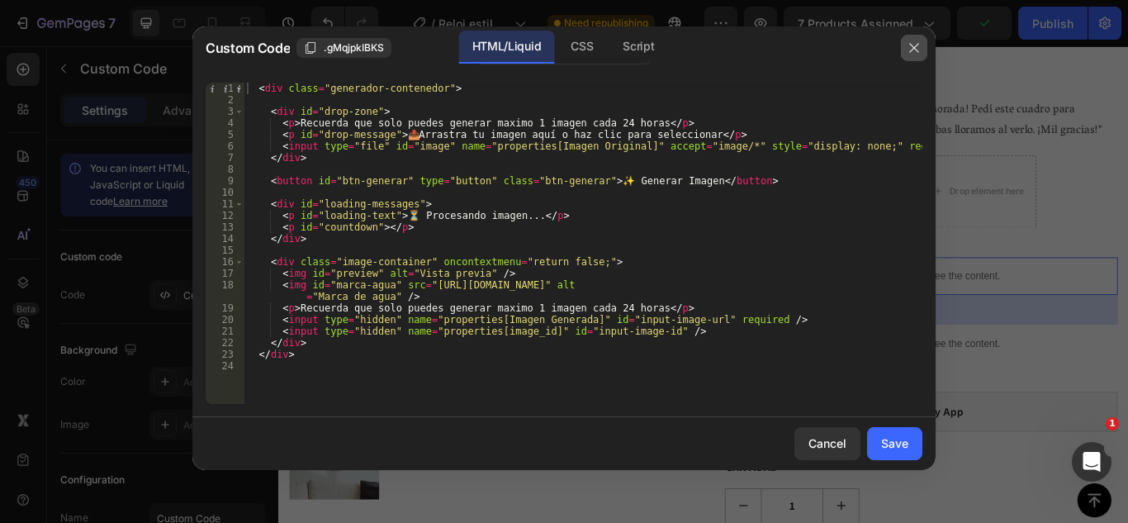
click at [912, 50] on icon "button" at bounding box center [913, 47] width 13 height 13
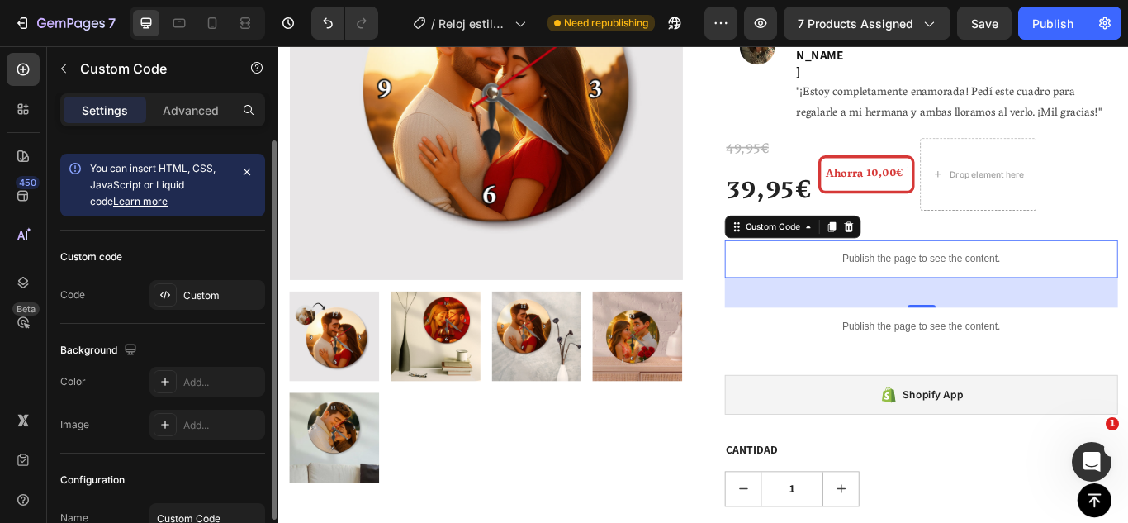
scroll to position [146, 0]
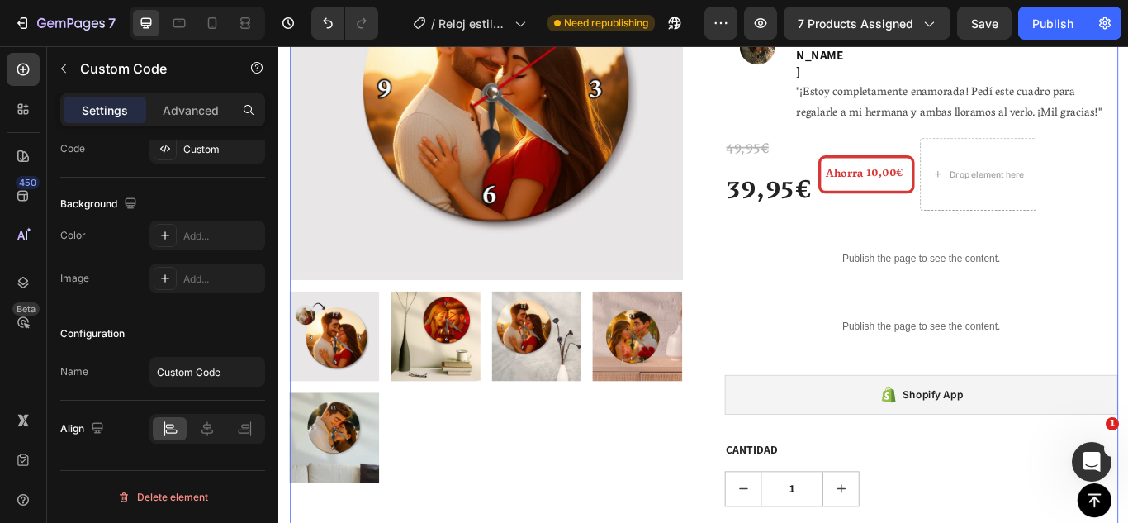
scroll to position [0, 0]
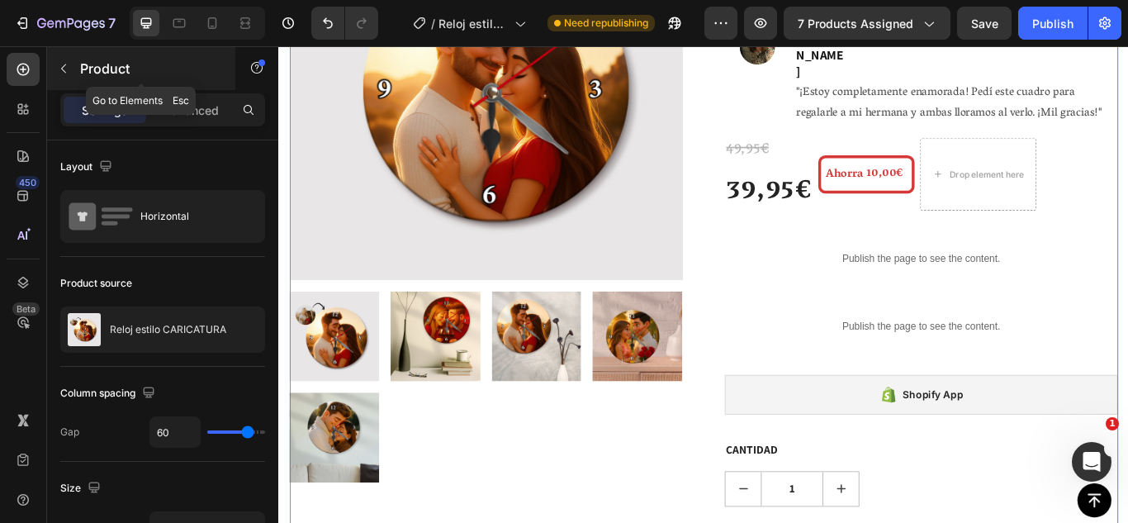
click at [95, 74] on p "Product" at bounding box center [150, 69] width 140 height 20
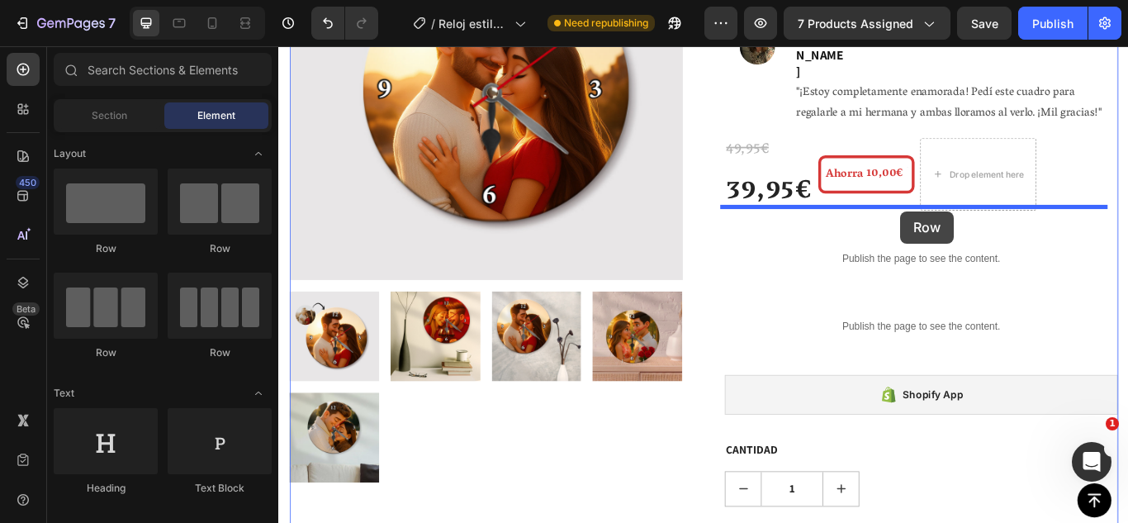
drag, startPoint x: 423, startPoint y: 240, endPoint x: 1003, endPoint y: 239, distance: 579.5
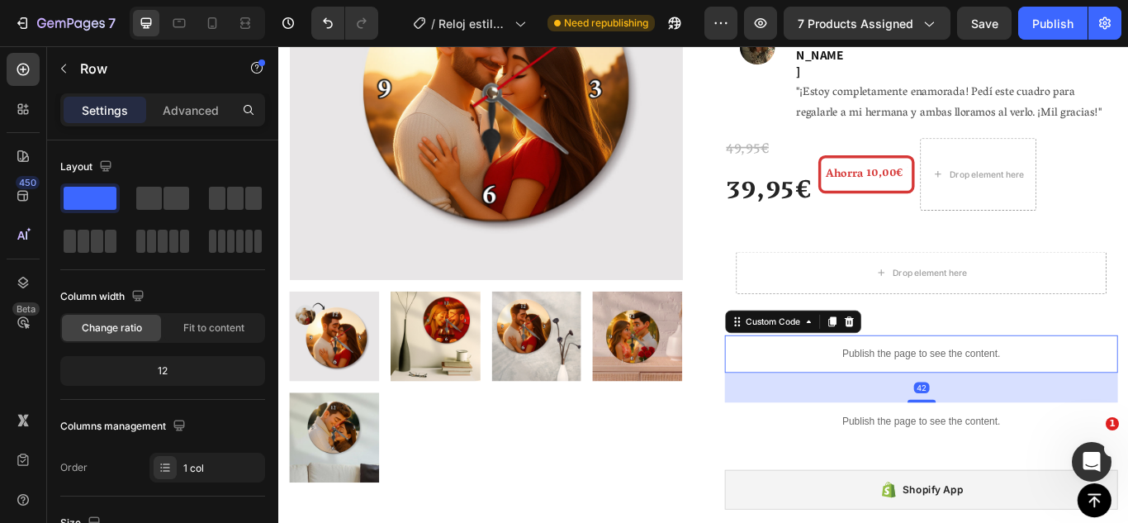
click at [1004, 396] on p "Publish the page to see the content." at bounding box center [1027, 404] width 458 height 17
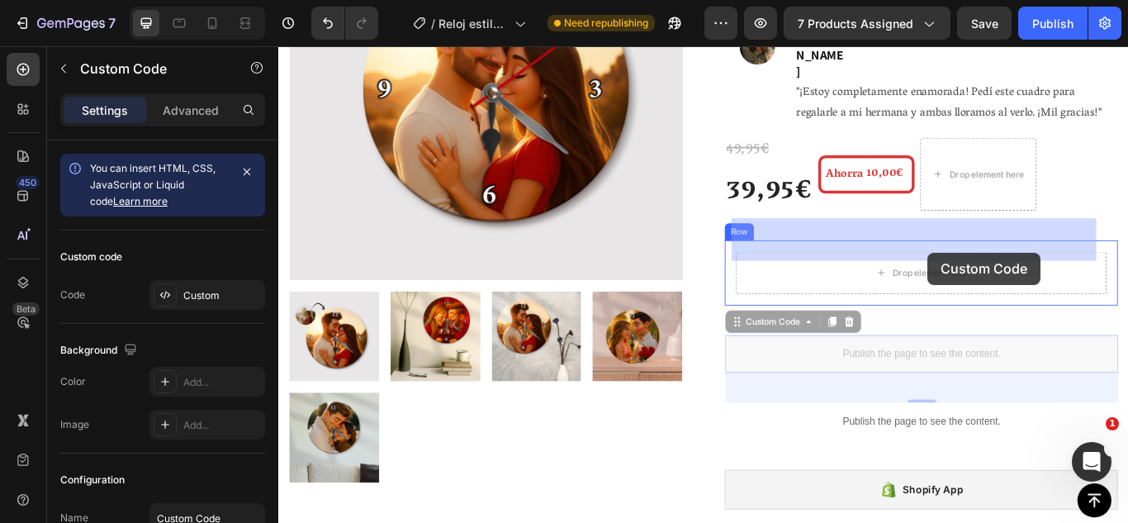
drag, startPoint x: 1017, startPoint y: 351, endPoint x: 1035, endPoint y: 286, distance: 67.7
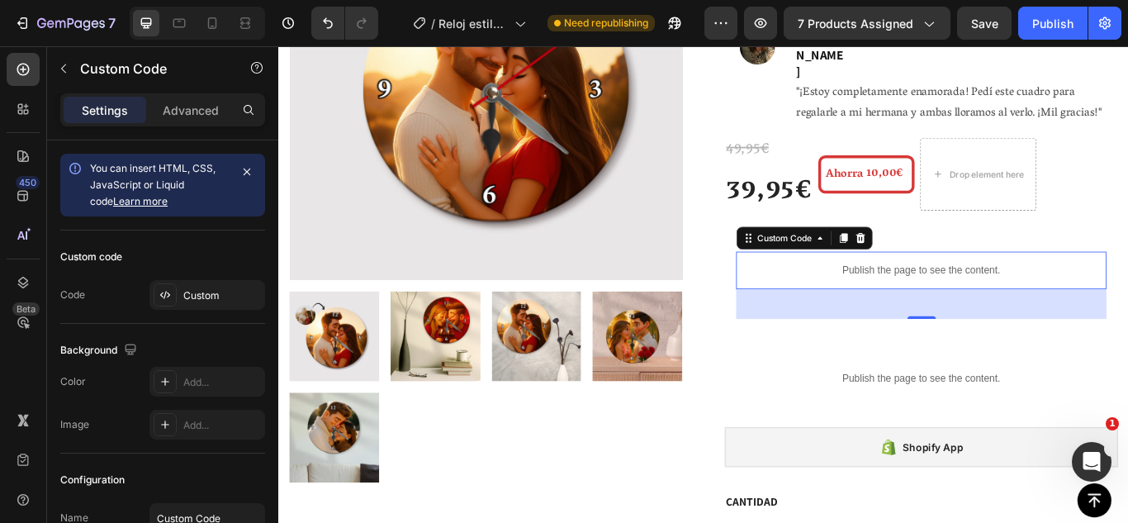
click at [923, 286] on div "Publish the page to see the content." at bounding box center [1027, 308] width 432 height 44
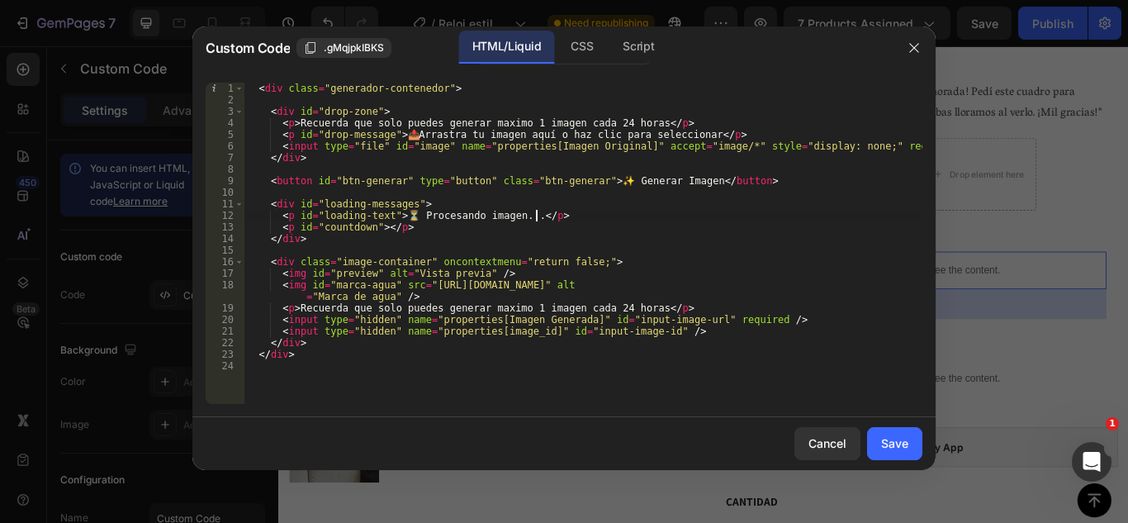
click at [671, 218] on div "< div class = "generador-contenedor" > < div id = "drop-zone" > < p > Recuerda …" at bounding box center [583, 255] width 679 height 344
type textarea "</div>"
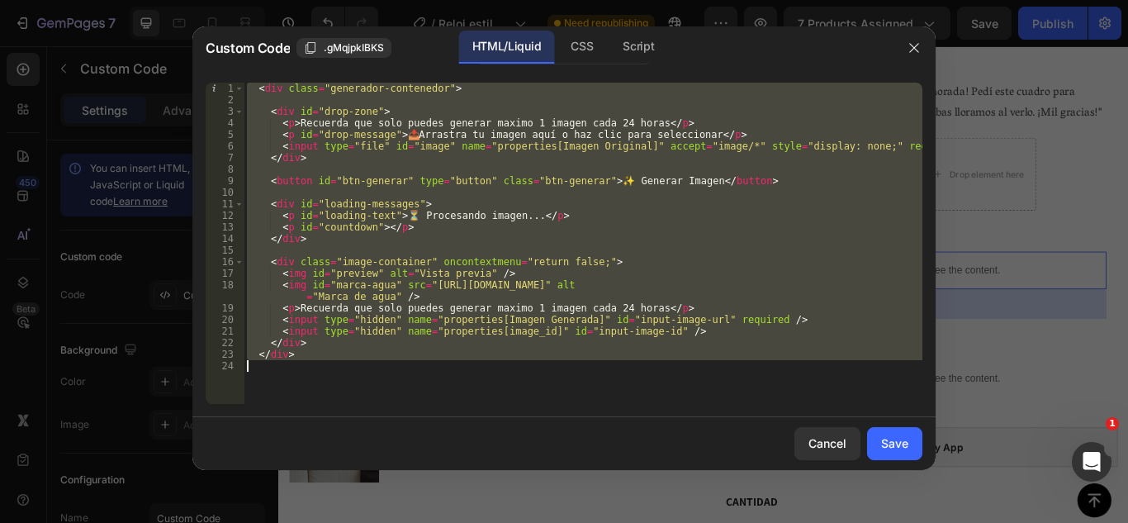
paste textarea
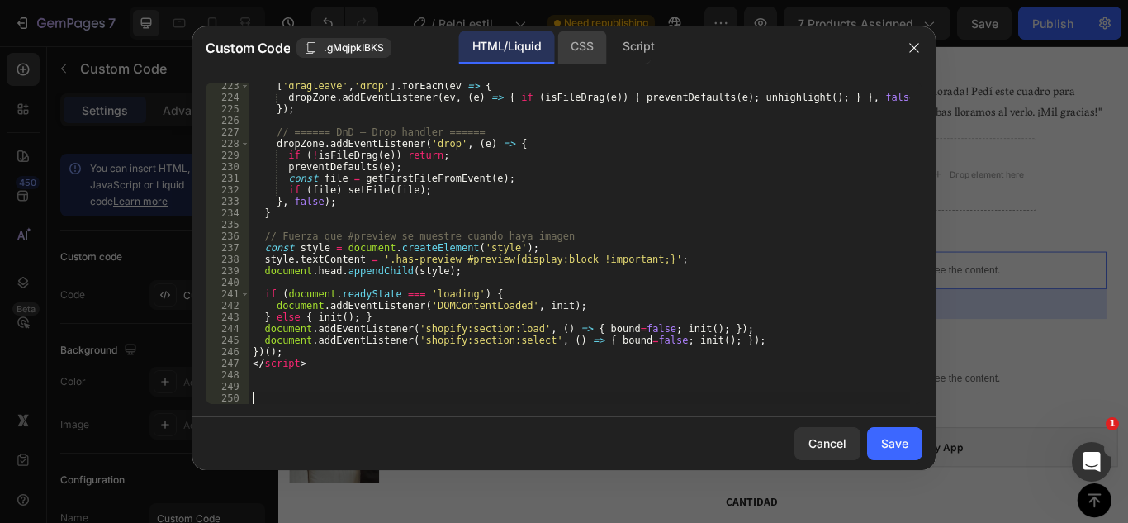
click at [570, 41] on div "CSS" at bounding box center [581, 47] width 49 height 33
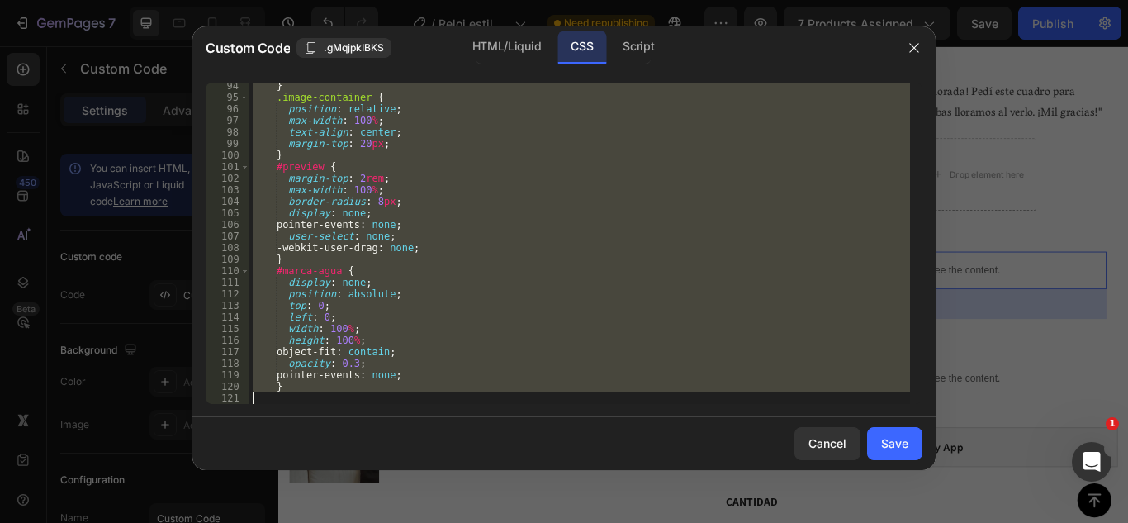
click at [571, 117] on div "} .image-container { position : relative ; max-width : 100 % ; text-align : cen…" at bounding box center [579, 243] width 660 height 321
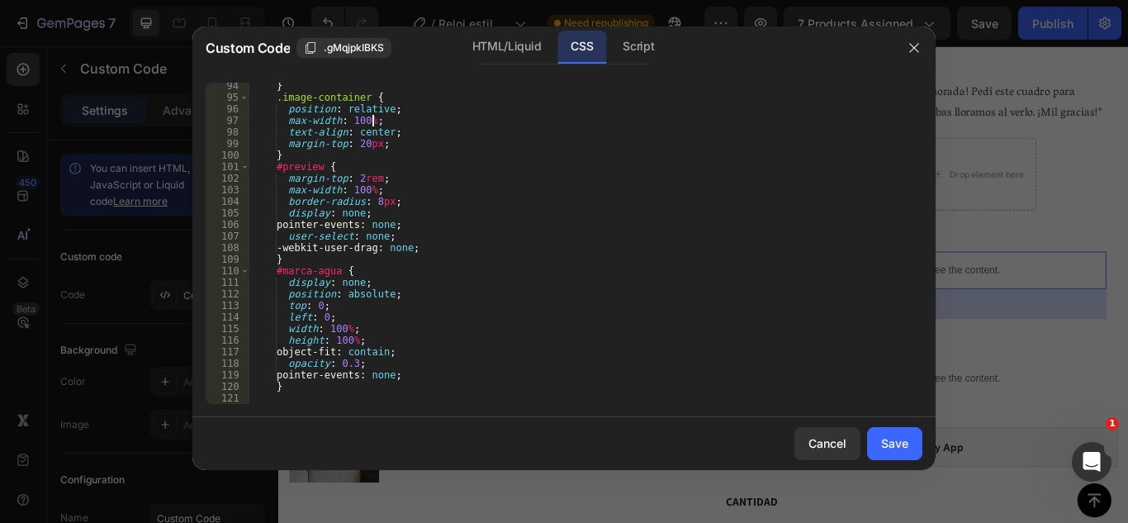
type textarea "}"
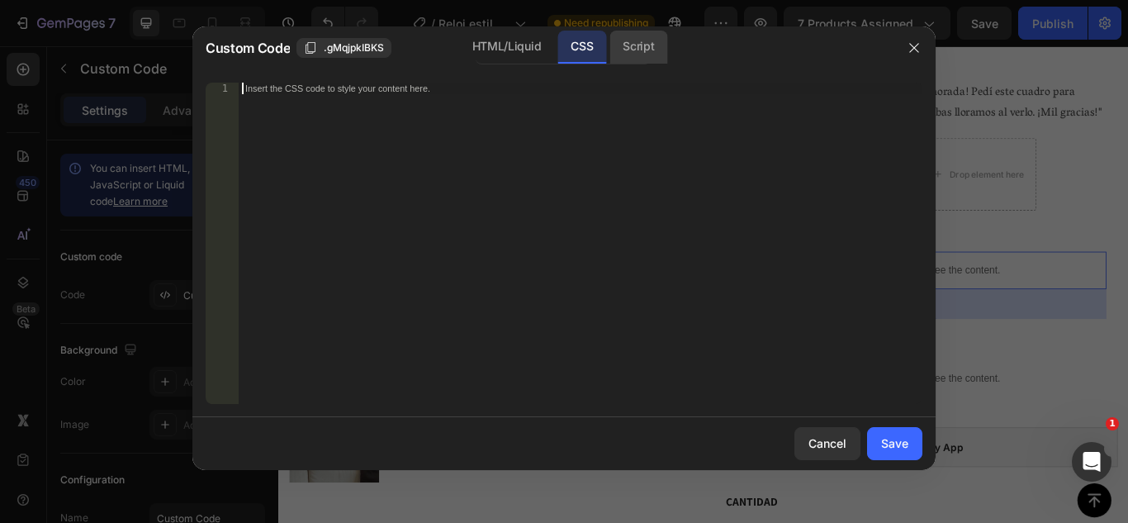
click at [641, 46] on div "Script" at bounding box center [638, 47] width 58 height 33
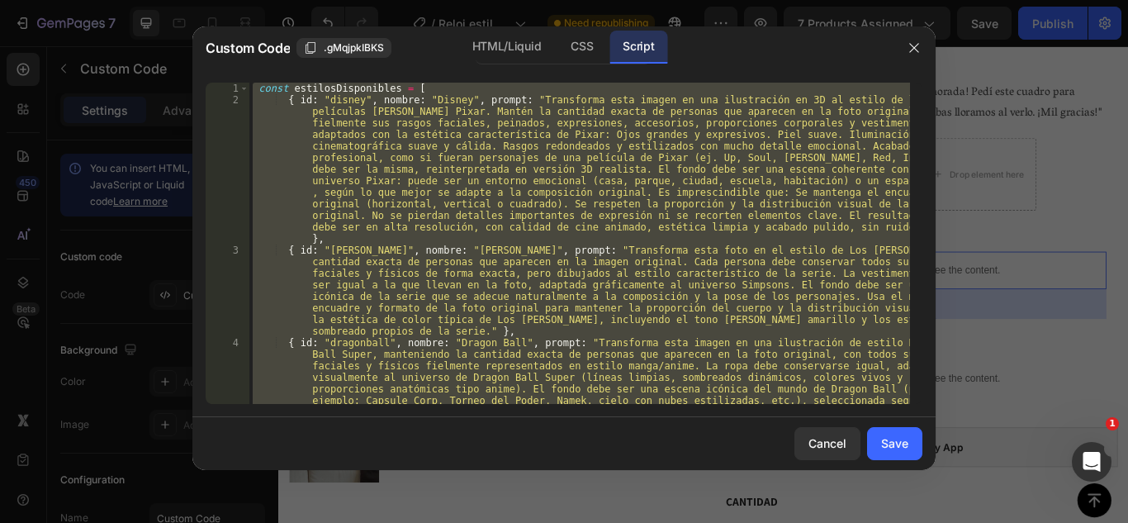
type textarea "} });"
click at [621, 219] on div "const estilosDisponibles = [ { id : "disney" , nombre : "Disney" , prompt : "Tr…" at bounding box center [579, 243] width 660 height 321
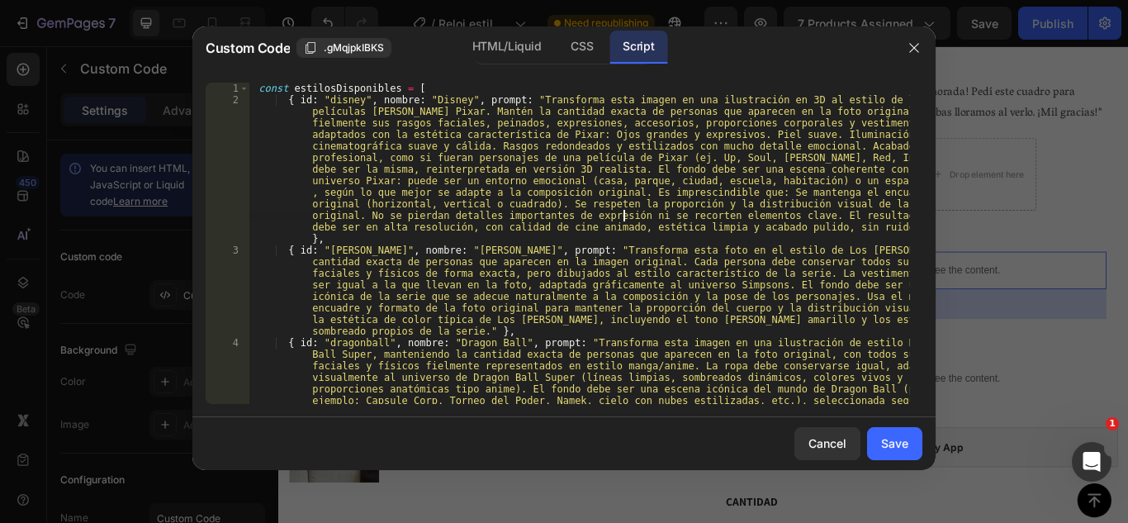
type textarea "} });"
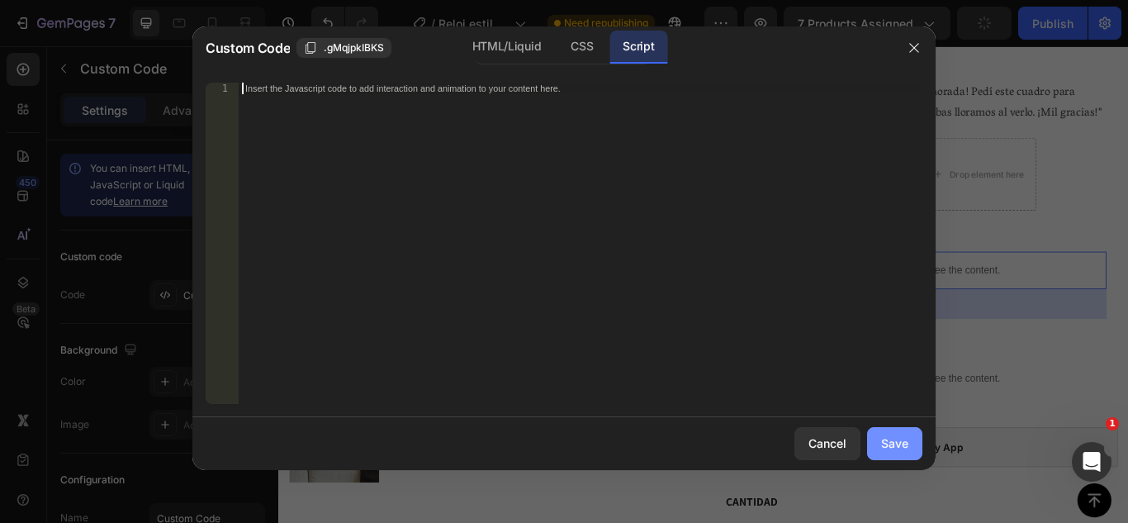
click at [904, 452] on div "Save" at bounding box center [894, 442] width 27 height 17
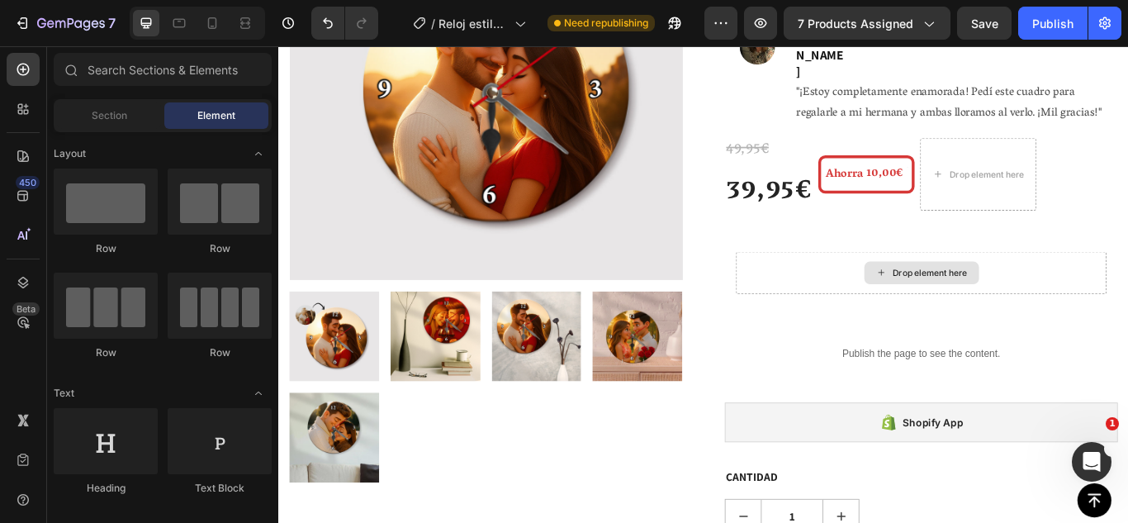
click at [817, 286] on div "Drop element here" at bounding box center [1027, 311] width 432 height 50
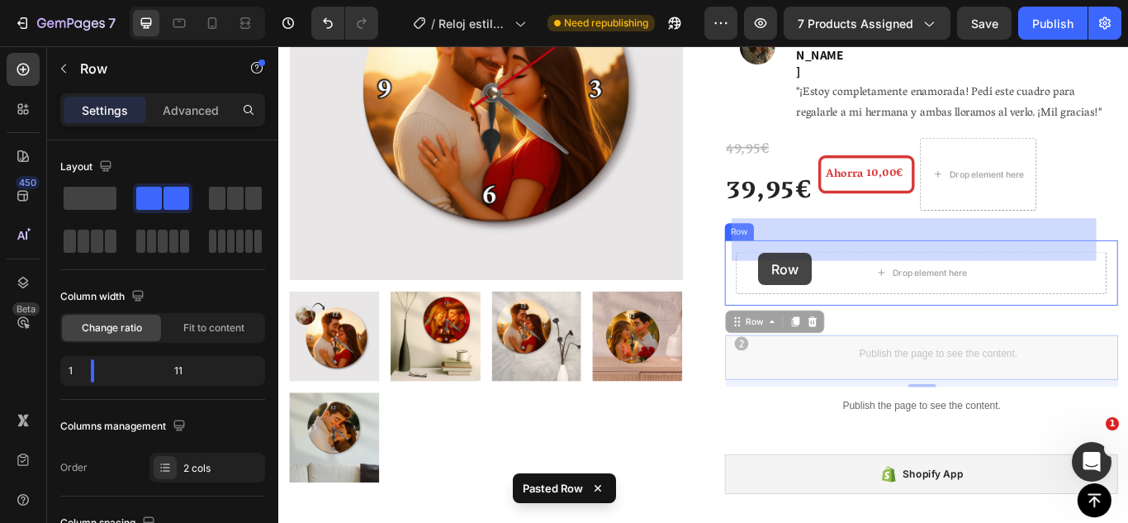
drag, startPoint x: 818, startPoint y: 377, endPoint x: 837, endPoint y: 287, distance: 92.0
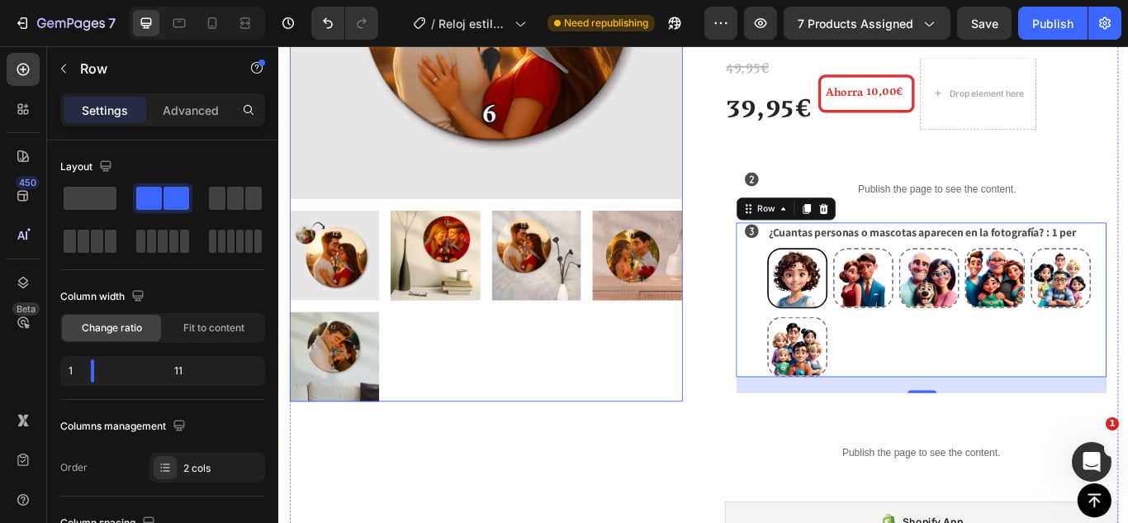
scroll to position [374, 0]
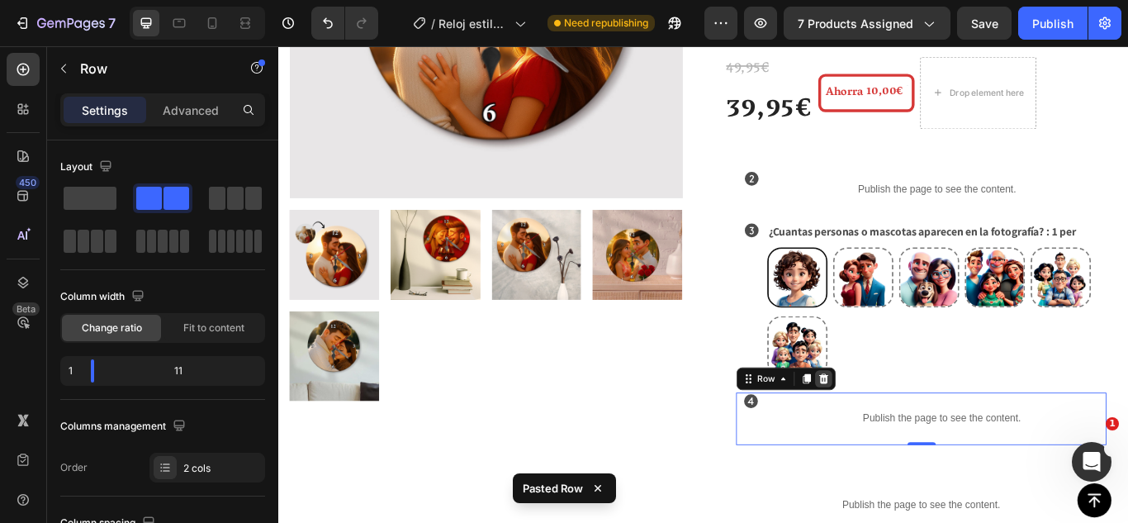
click at [912, 428] on icon at bounding box center [912, 434] width 13 height 13
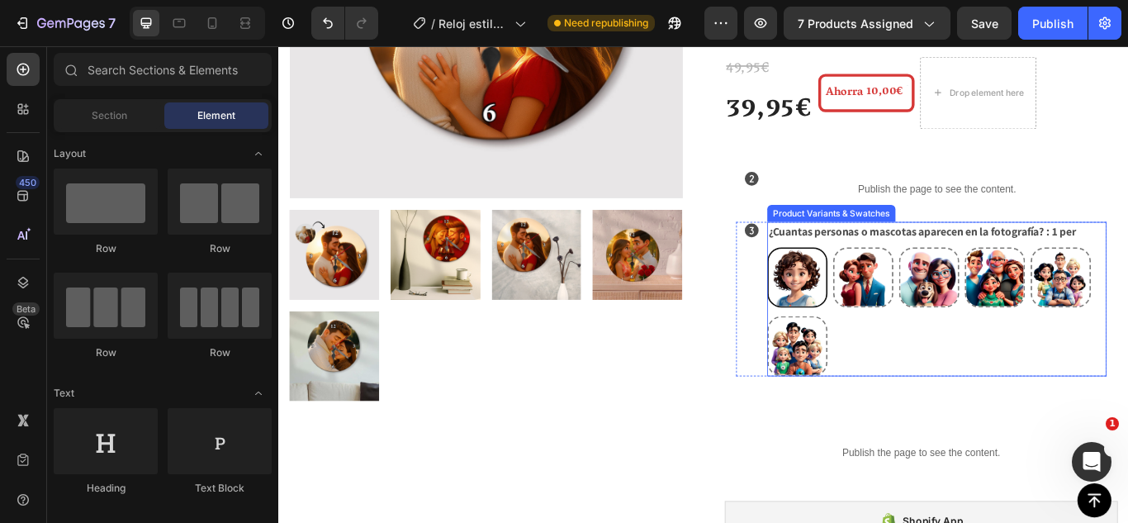
click at [1016, 326] on div "1 per 1 per 2 per 2 per 3 per 3 per 4 per 4 per 5 per 5 per 6 o más 6 o más" at bounding box center [1045, 356] width 395 height 150
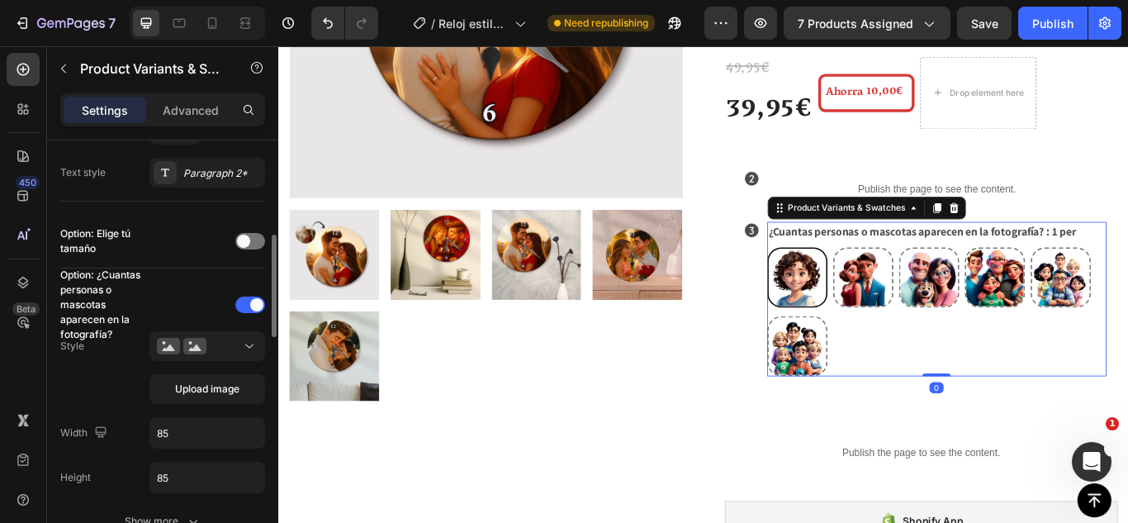
scroll to position [381, 0]
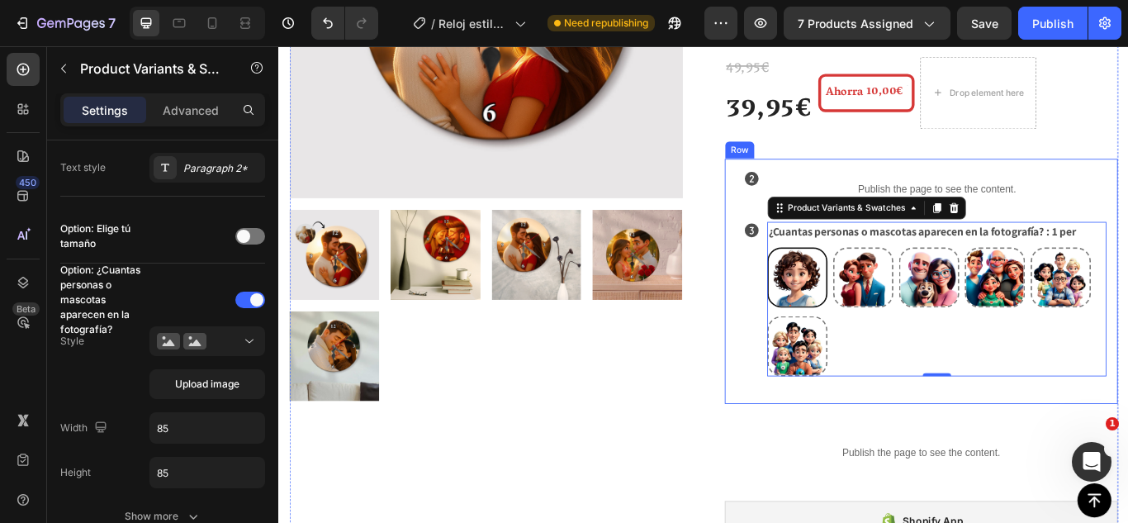
click at [833, 177] on div "Icon Publish the page to see the content. Custom Code Row Icon ¿Cuantas persona…" at bounding box center [1027, 320] width 458 height 286
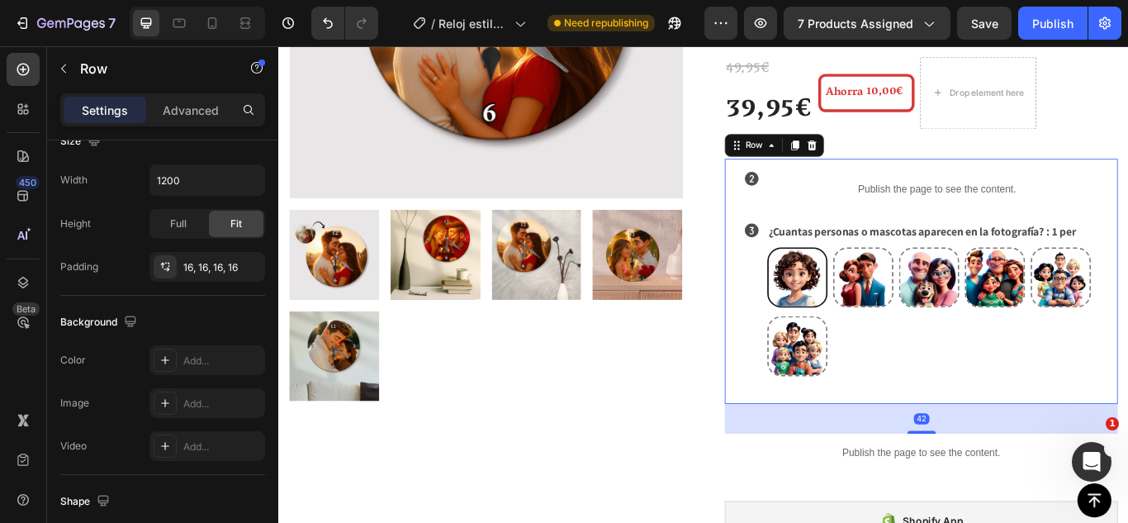
scroll to position [0, 0]
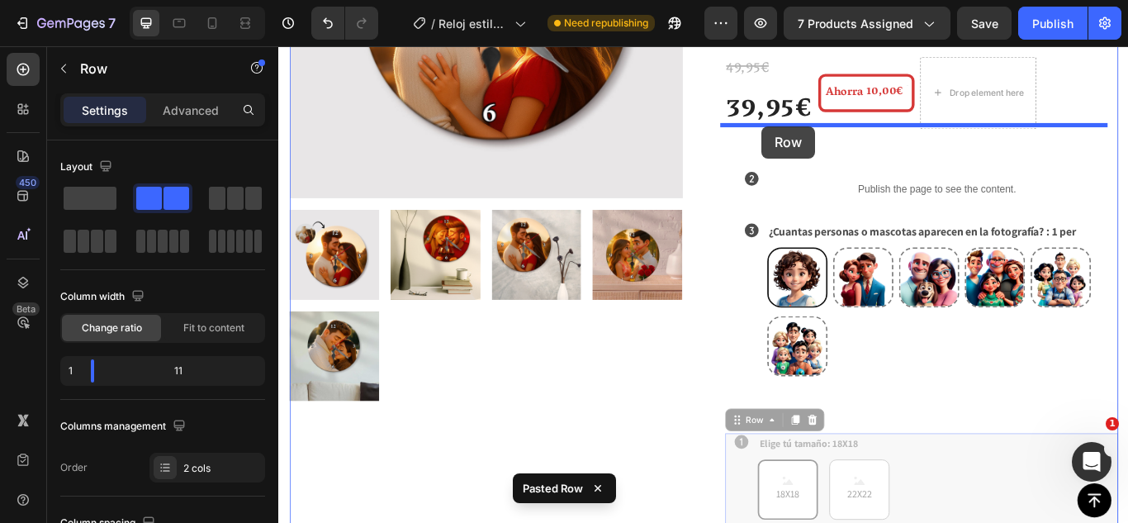
drag, startPoint x: 829, startPoint y: 443, endPoint x: 841, endPoint y: 140, distance: 303.2
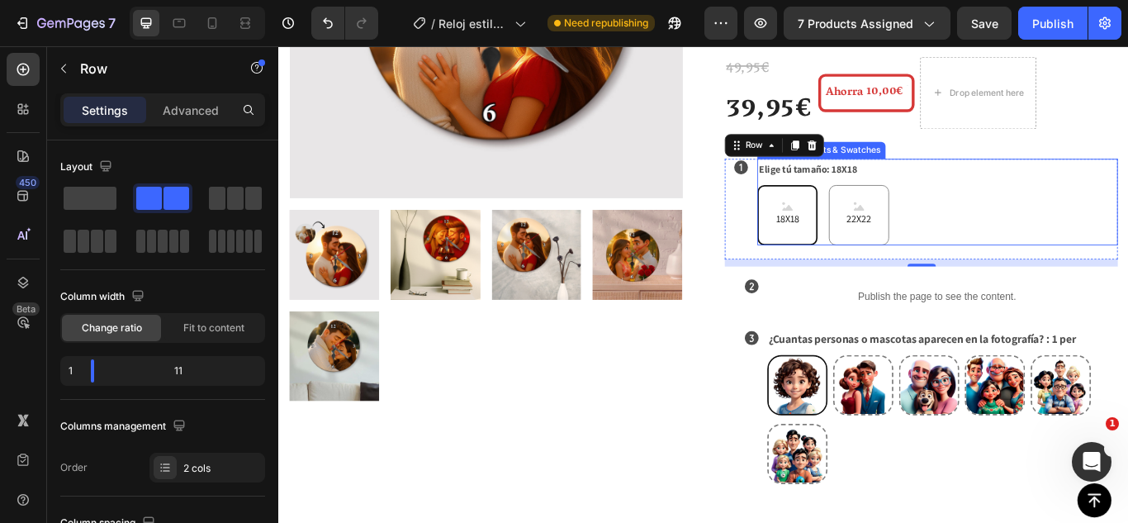
click at [858, 238] on span "18X18" at bounding box center [871, 248] width 34 height 21
click at [836, 208] on input "18X18 18X18 18X18" at bounding box center [835, 207] width 1 height 1
radio input "true"
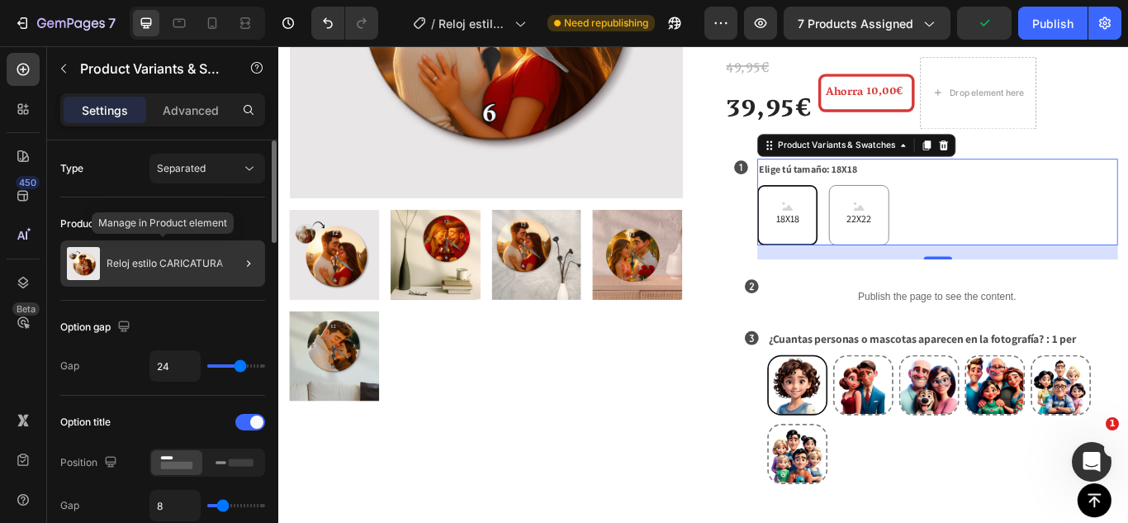
click at [111, 274] on div "Reloj estilo CARICATURA" at bounding box center [162, 263] width 205 height 46
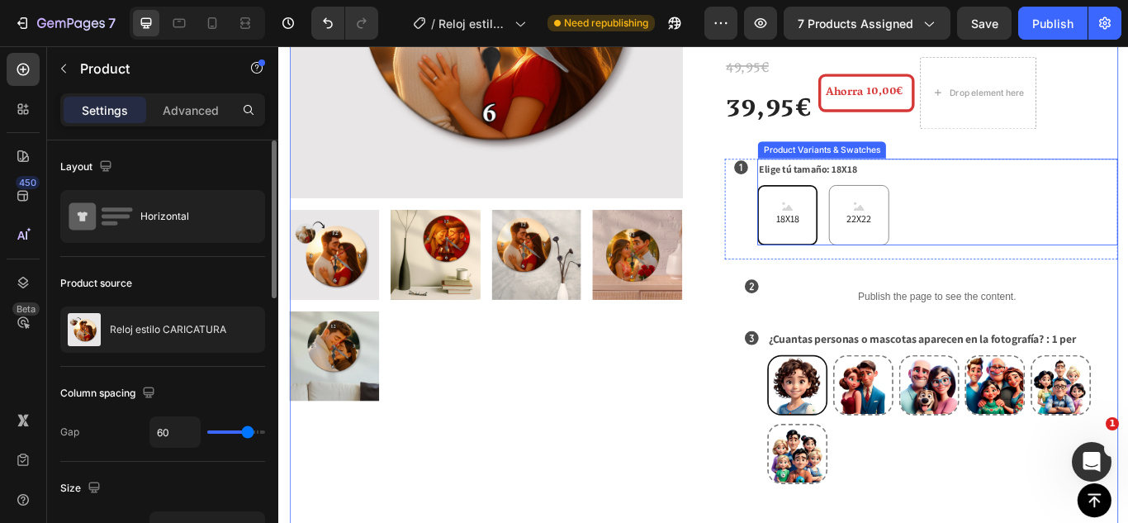
click at [858, 238] on span "18X18" at bounding box center [871, 248] width 34 height 21
click at [836, 207] on input "18X18 18X18 18X18" at bounding box center [835, 207] width 1 height 1
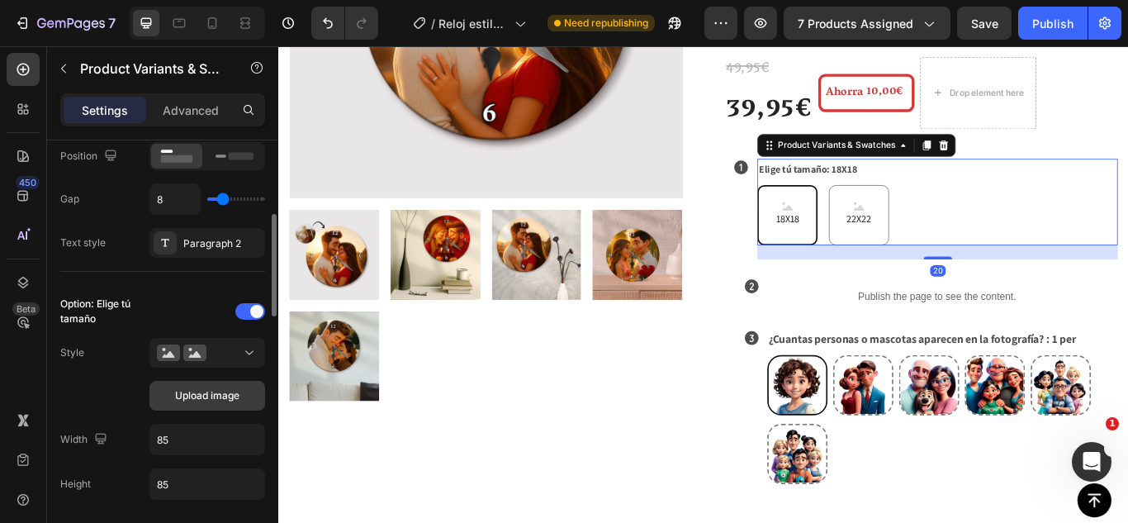
scroll to position [308, 0]
click at [238, 395] on span "Upload image" at bounding box center [207, 393] width 64 height 15
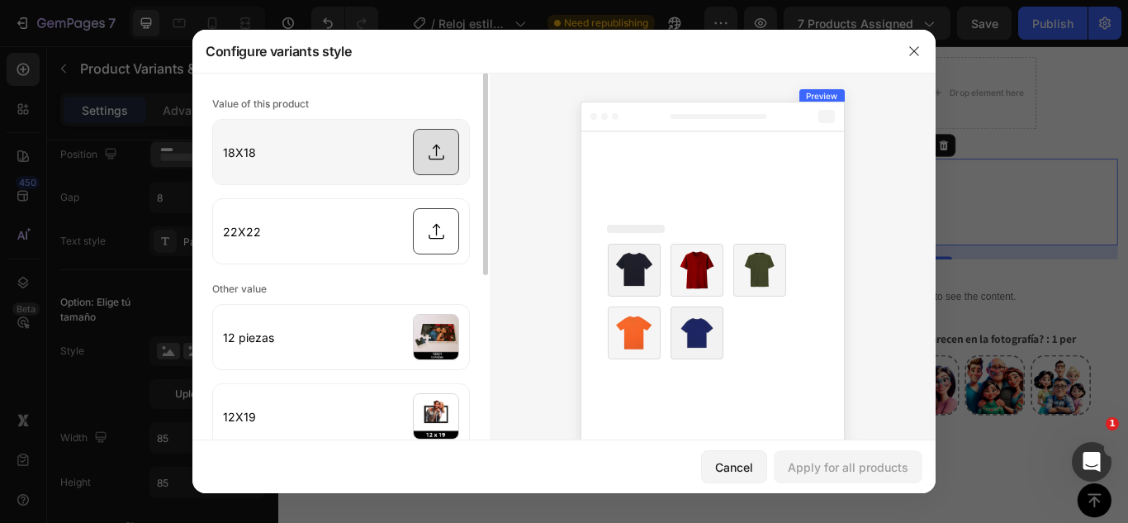
click at [432, 154] on input "file" at bounding box center [341, 152] width 256 height 64
type input "C:\fakepath\01.jpg"
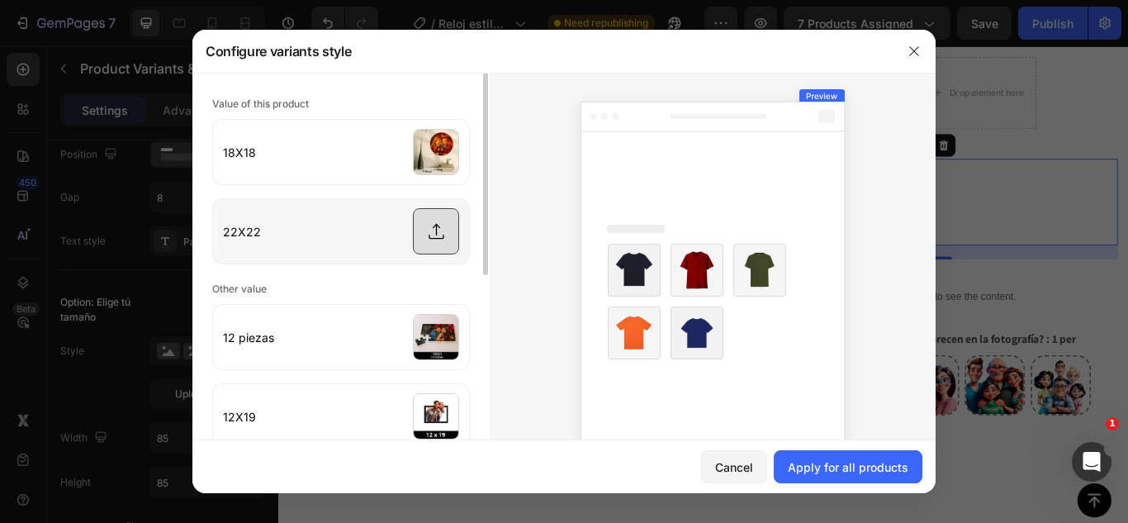
click at [430, 231] on input "file" at bounding box center [341, 231] width 256 height 64
type input "C:\fakepath\04.jpg"
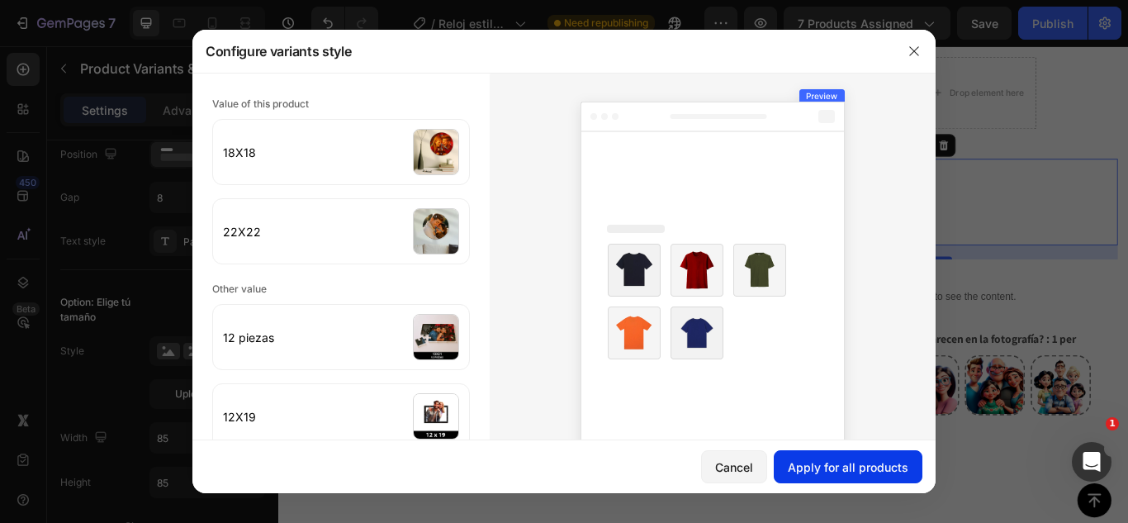
click at [830, 461] on div "Apply for all products" at bounding box center [848, 466] width 121 height 17
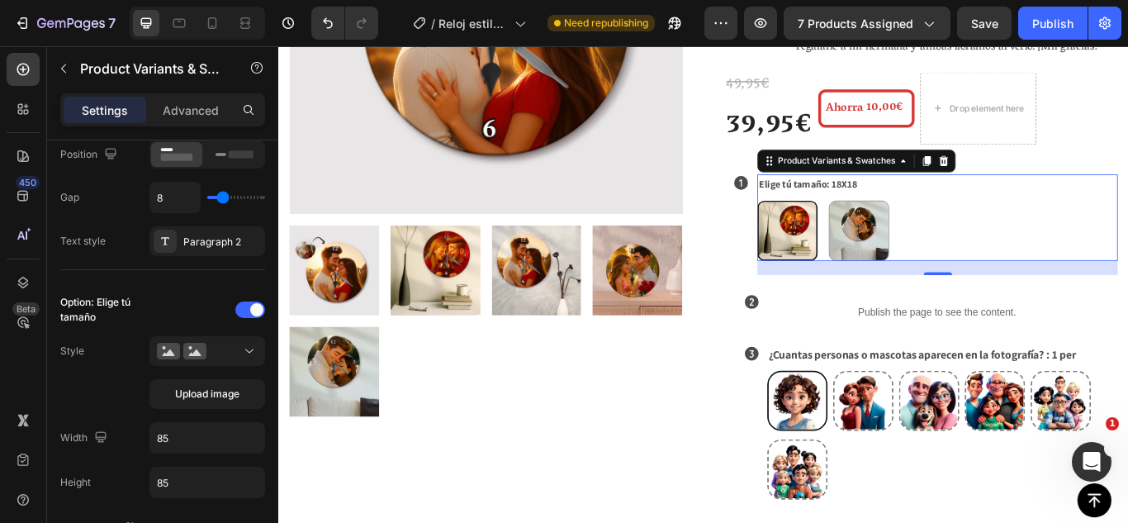
scroll to position [319, 0]
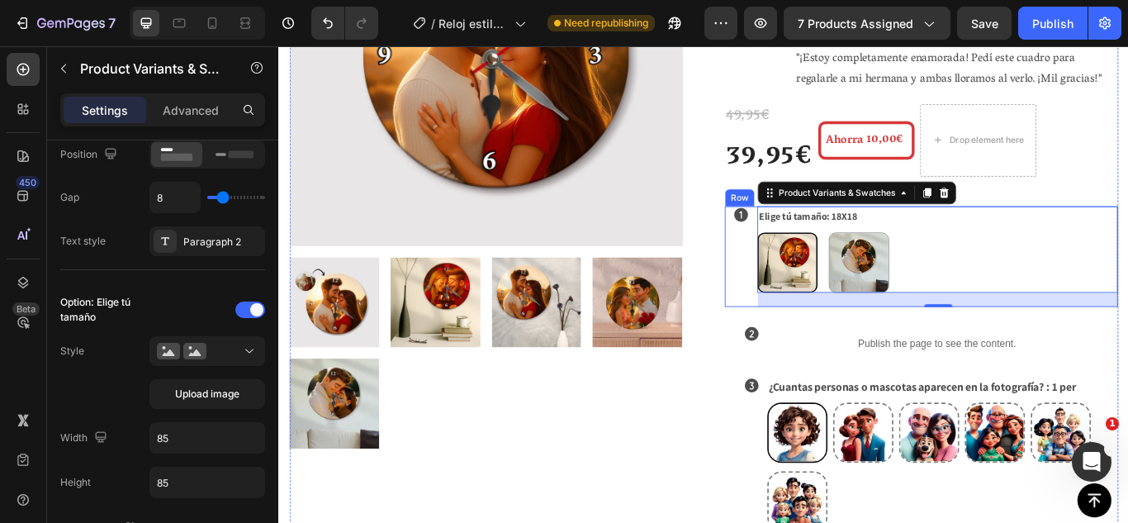
click at [807, 233] on div "Icon" at bounding box center [817, 291] width 38 height 117
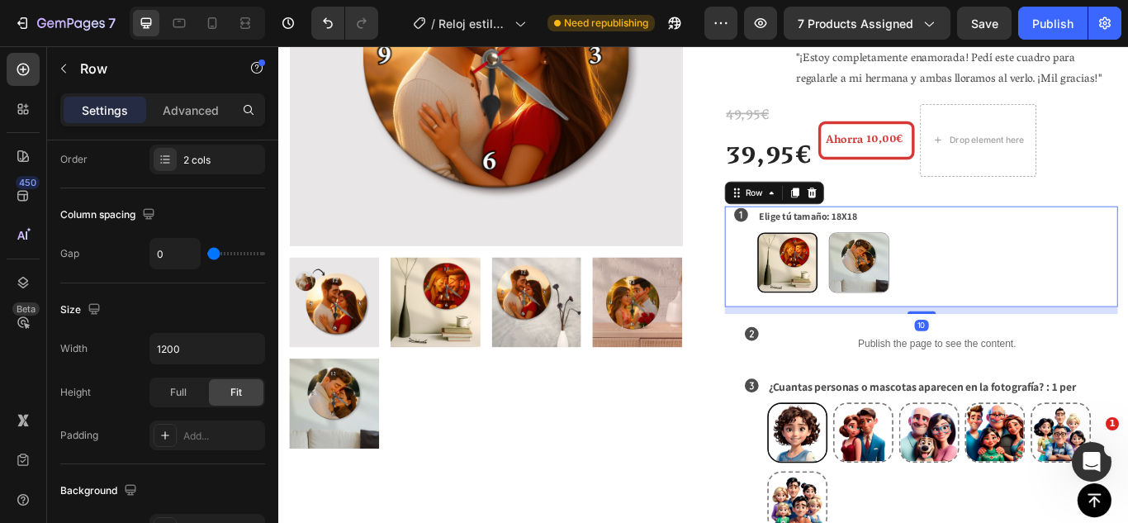
scroll to position [0, 0]
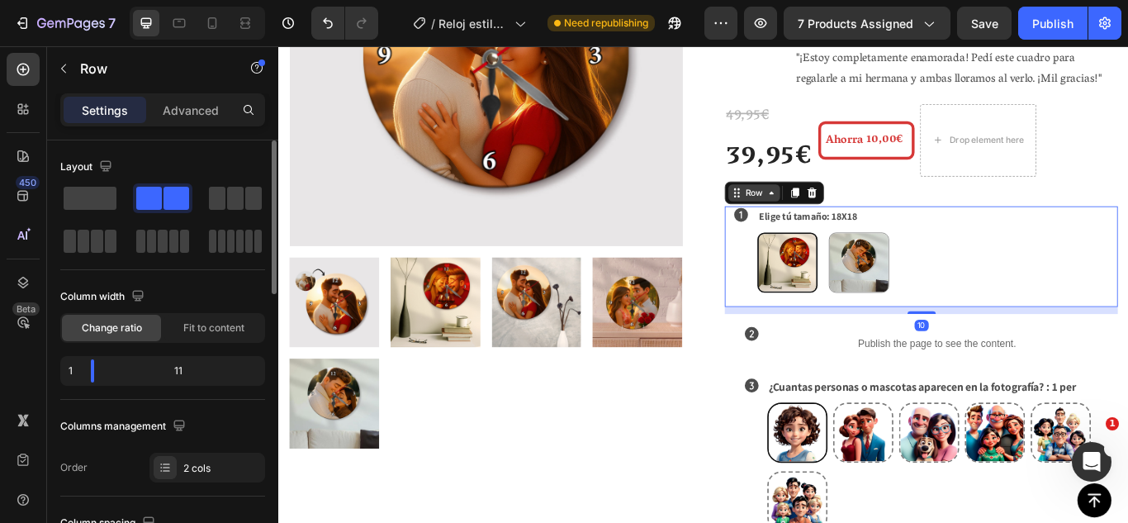
click at [819, 210] on div "Row" at bounding box center [832, 217] width 27 height 15
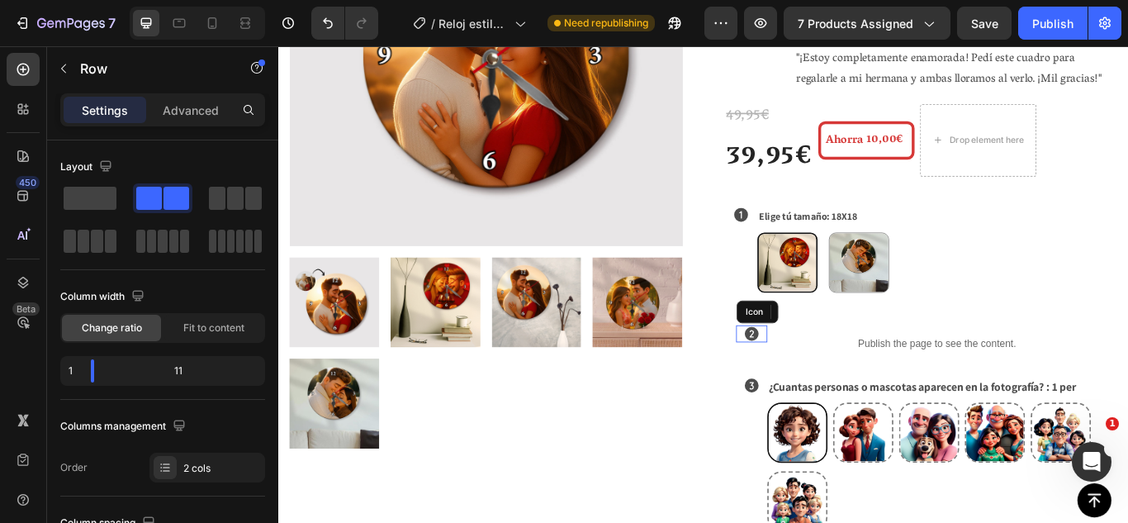
click at [824, 373] on icon at bounding box center [829, 381] width 17 height 17
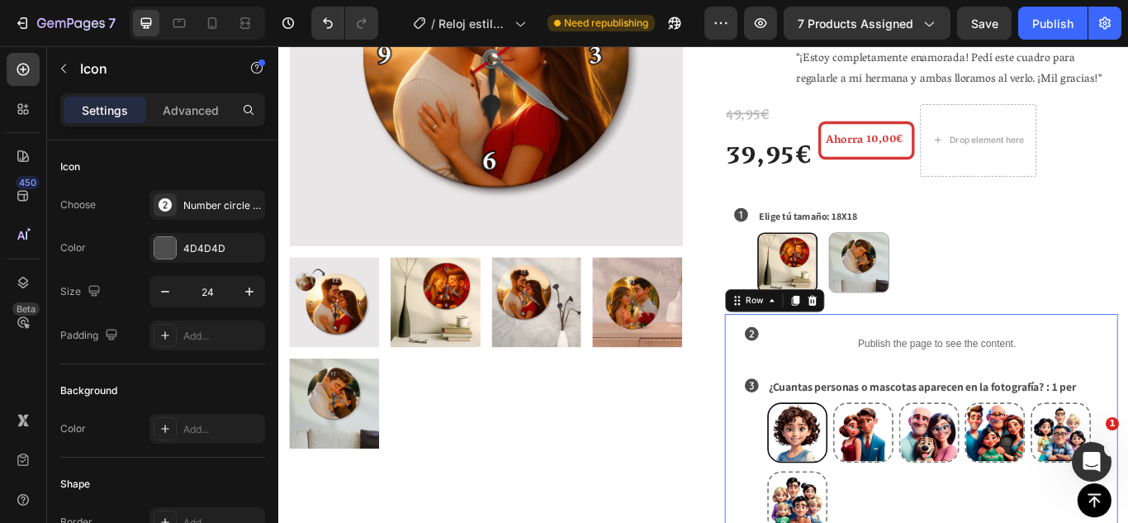
click at [798, 358] on div "Icon Publish the page to see the content. Custom Code Row Icon ¿Cuantas persona…" at bounding box center [1027, 501] width 458 height 286
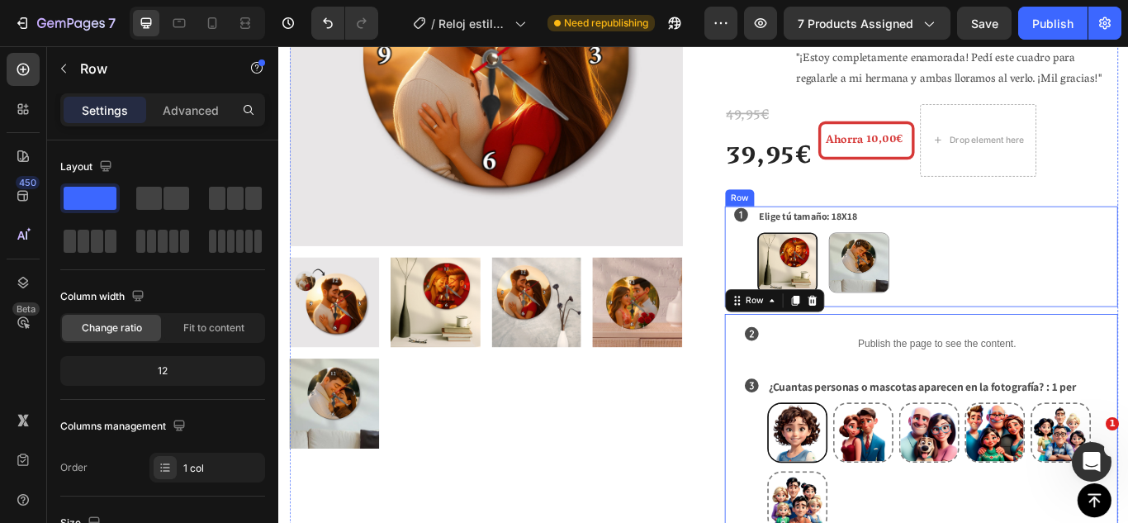
click at [815, 241] on div "Icon" at bounding box center [817, 291] width 38 height 117
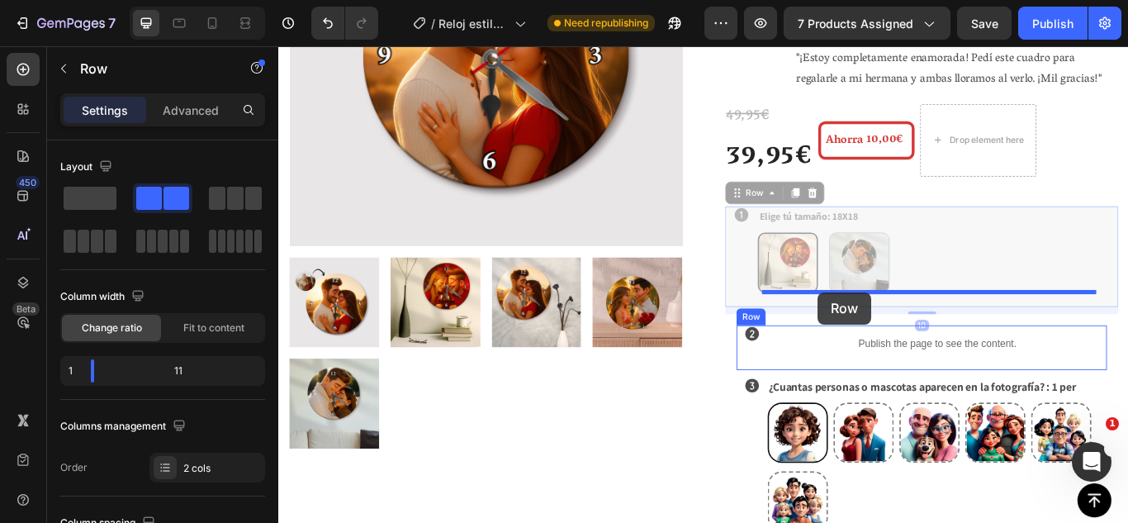
drag, startPoint x: 807, startPoint y: 177, endPoint x: 906, endPoint y: 333, distance: 184.1
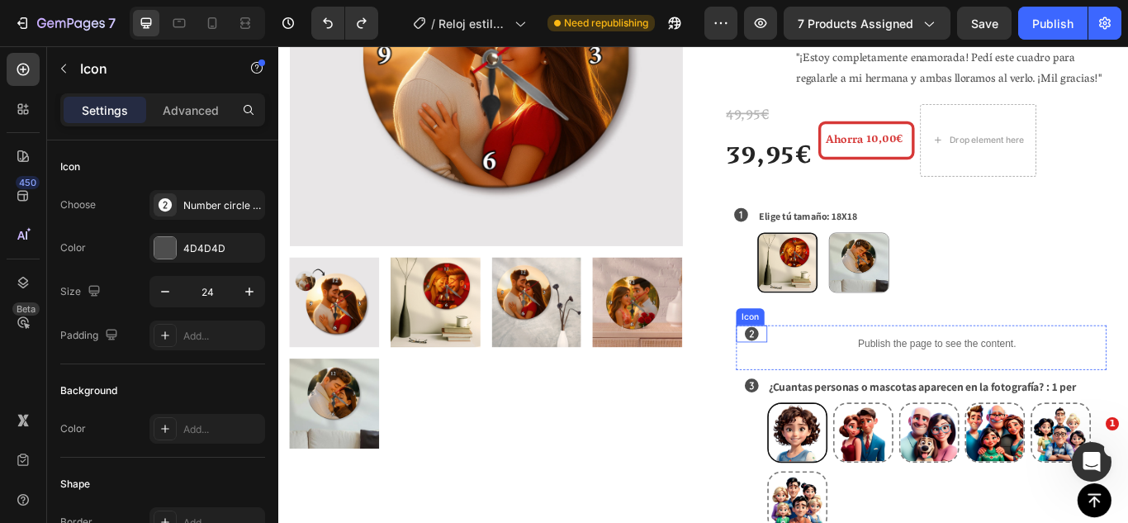
click at [811, 371] on div "Icon" at bounding box center [829, 381] width 36 height 20
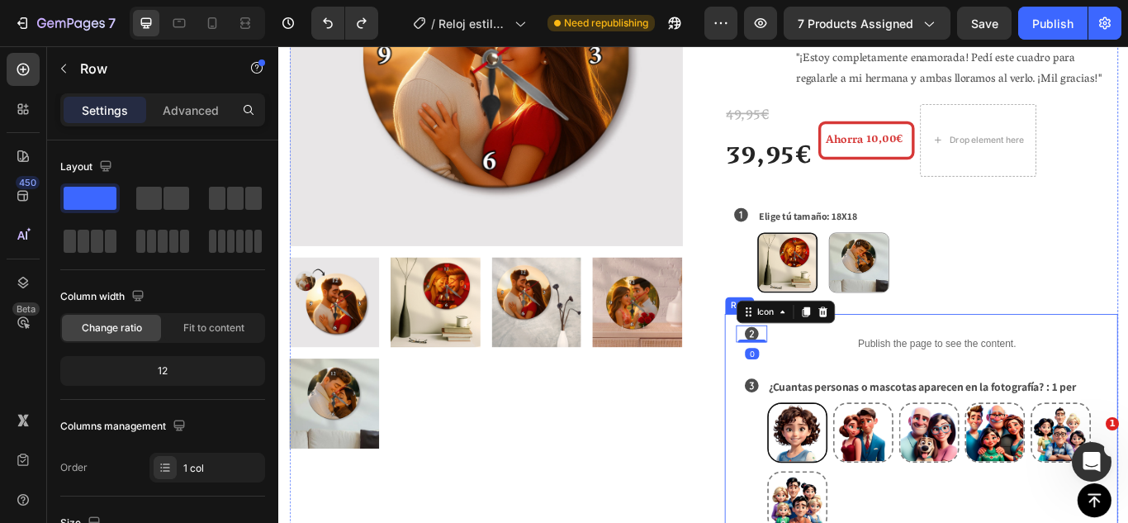
click at [800, 358] on div "Icon 0 Publish the page to see the content. Custom Code Row Icon ¿Cuantas perso…" at bounding box center [1027, 501] width 458 height 286
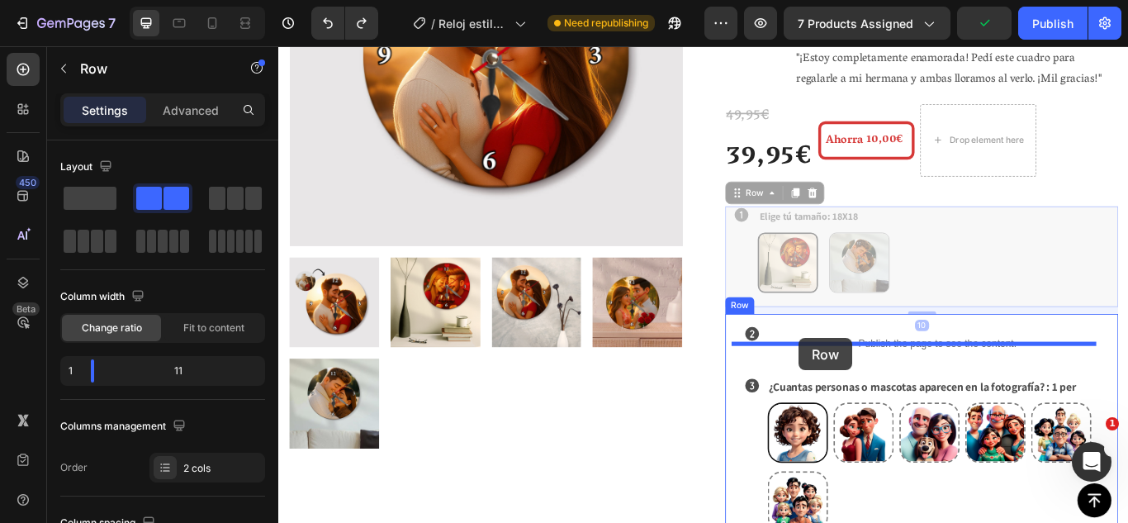
drag, startPoint x: 807, startPoint y: 216, endPoint x: 885, endPoint y: 386, distance: 187.3
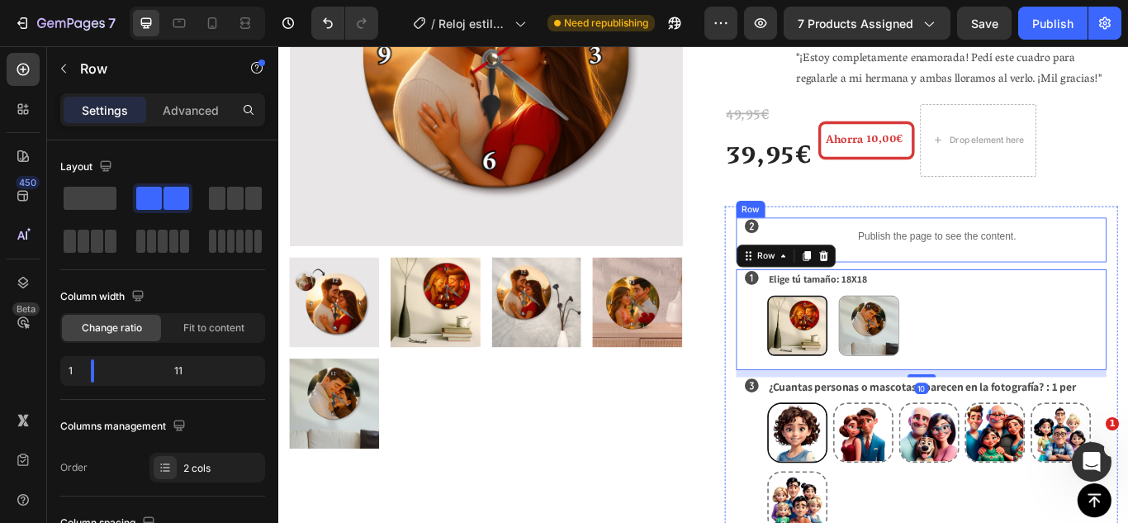
click at [830, 246] on div "Icon" at bounding box center [829, 272] width 36 height 52
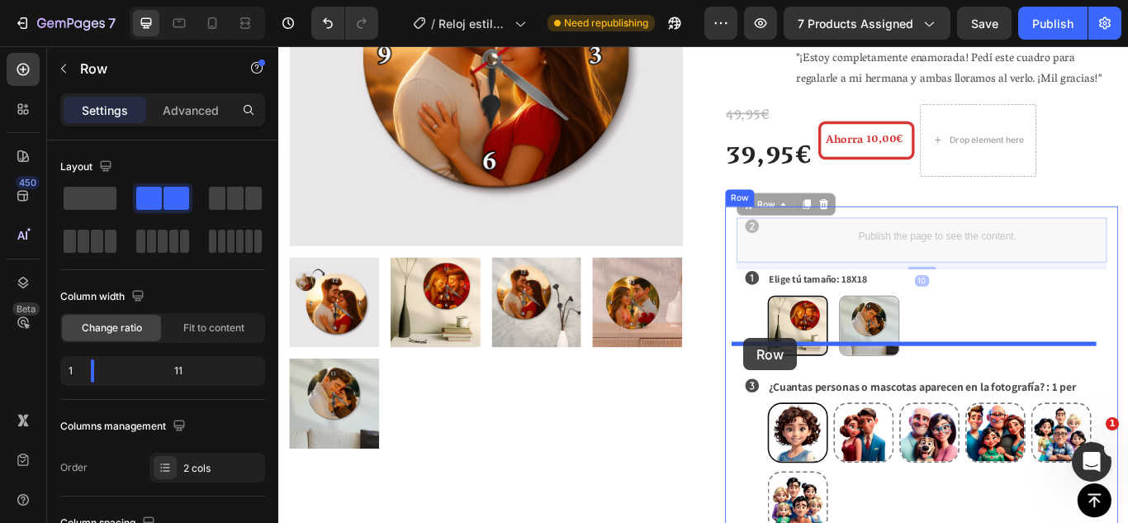
drag, startPoint x: 816, startPoint y: 183, endPoint x: 820, endPoint y: 386, distance: 203.1
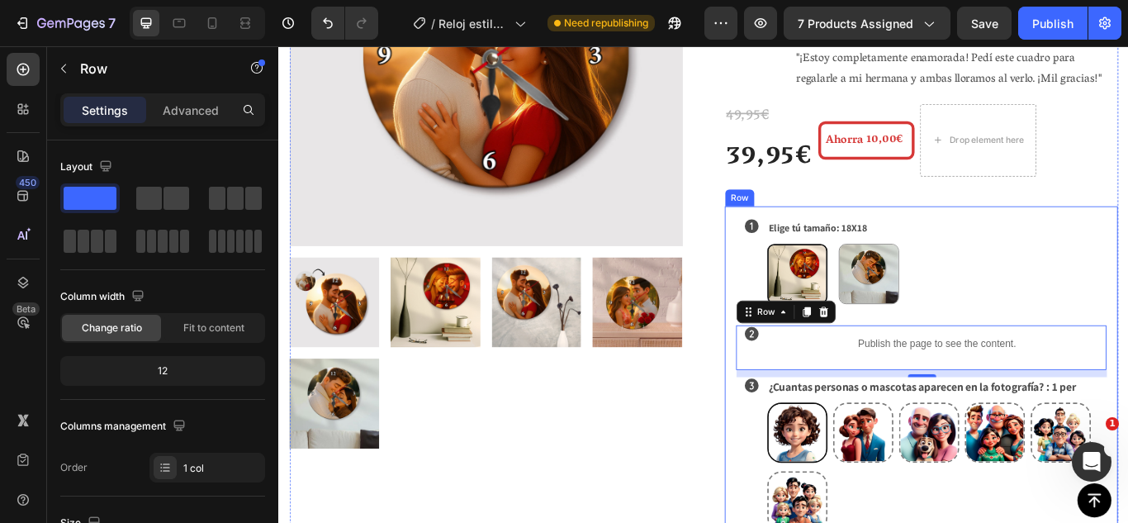
click at [803, 296] on div "Icon Elige tú tamaño: 18X18 18X18 18X18 22X22 22X22 Product Variants & Swatches…" at bounding box center [1027, 438] width 458 height 411
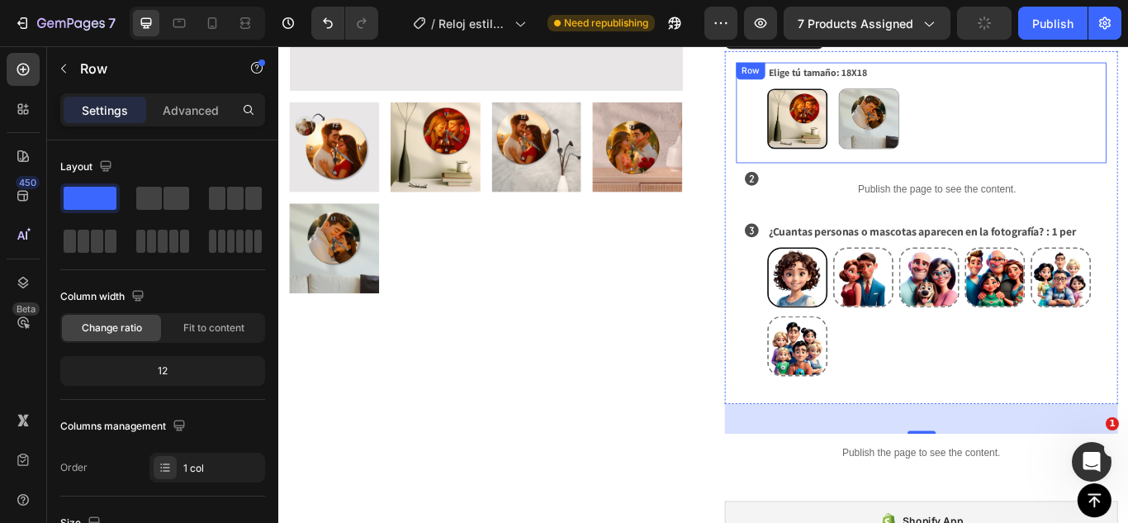
scroll to position [485, 0]
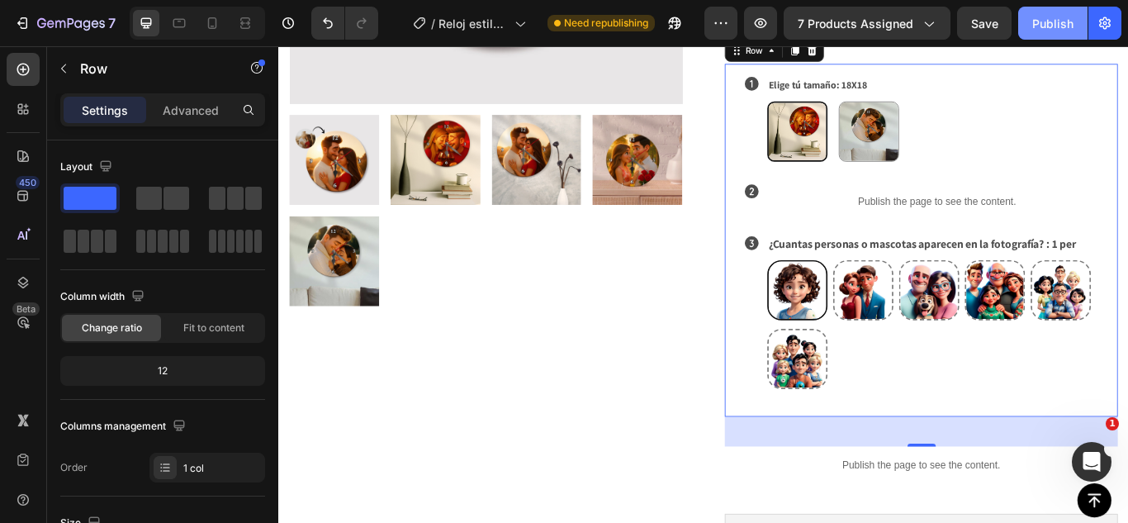
click at [1034, 25] on div "Publish" at bounding box center [1052, 23] width 41 height 17
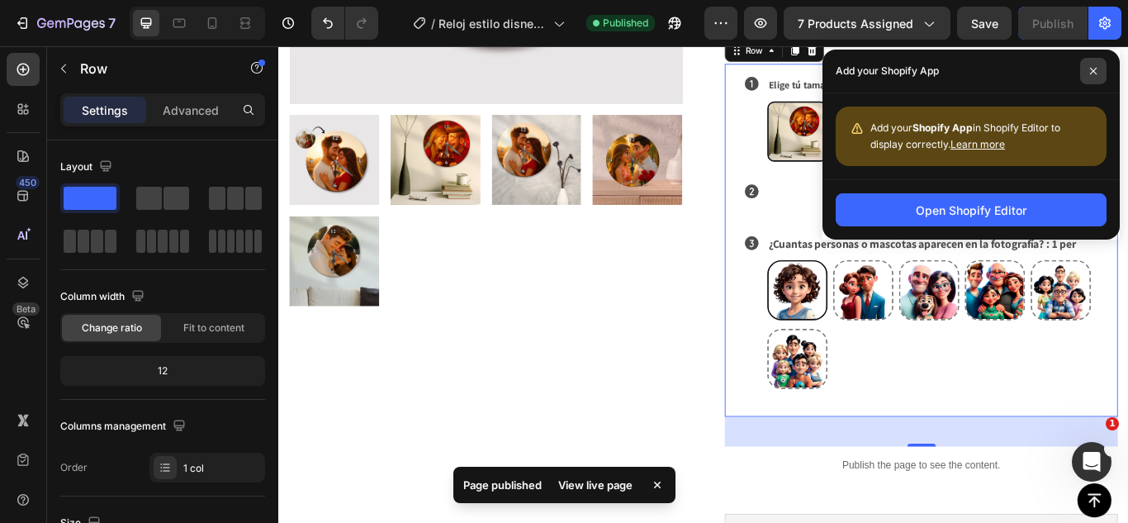
click at [1097, 73] on span at bounding box center [1093, 71] width 26 height 26
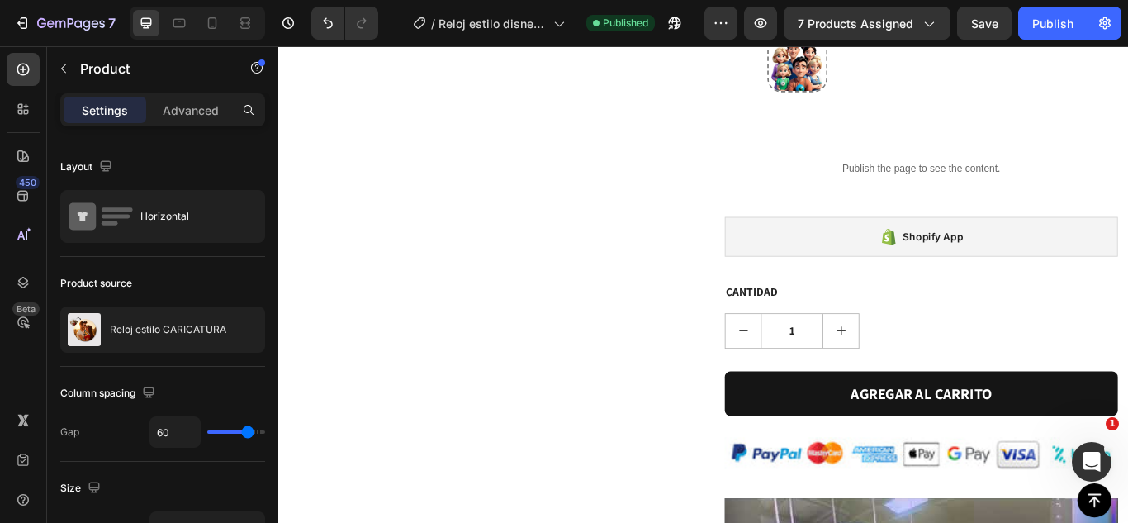
scroll to position [832, 0]
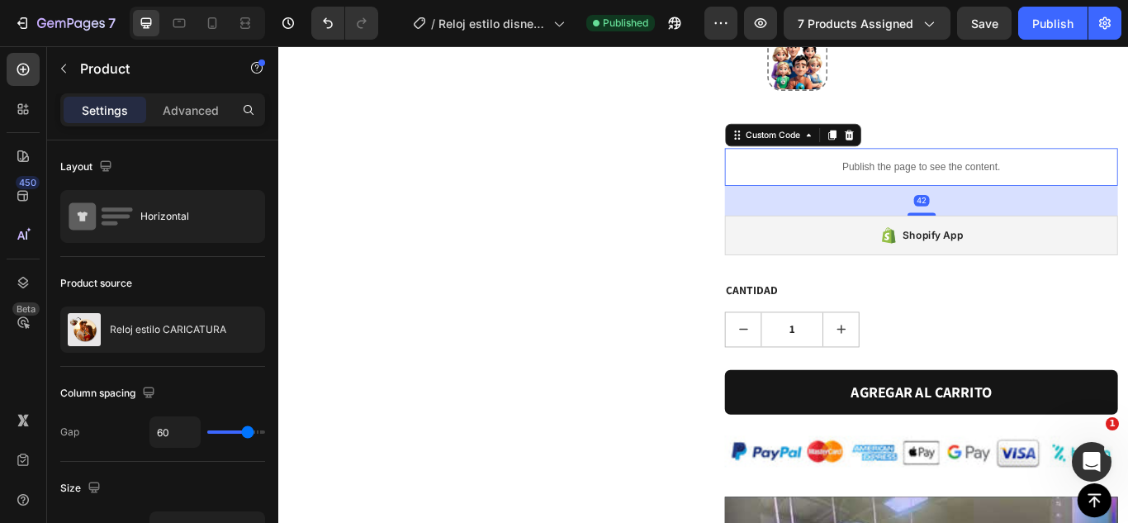
click at [984, 178] on p "Publish the page to see the content." at bounding box center [1027, 186] width 458 height 17
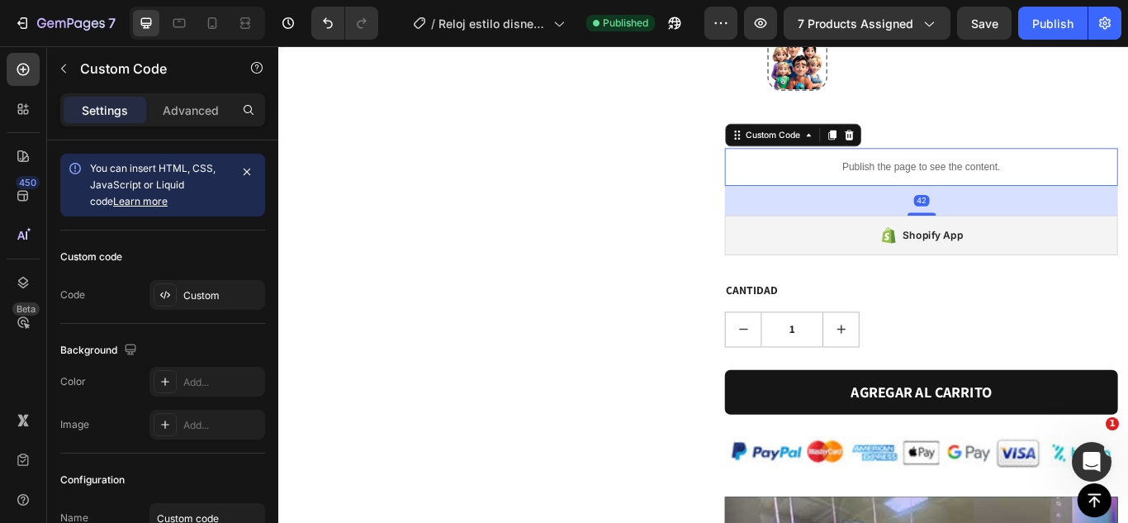
click at [984, 178] on p "Publish the page to see the content." at bounding box center [1027, 186] width 458 height 17
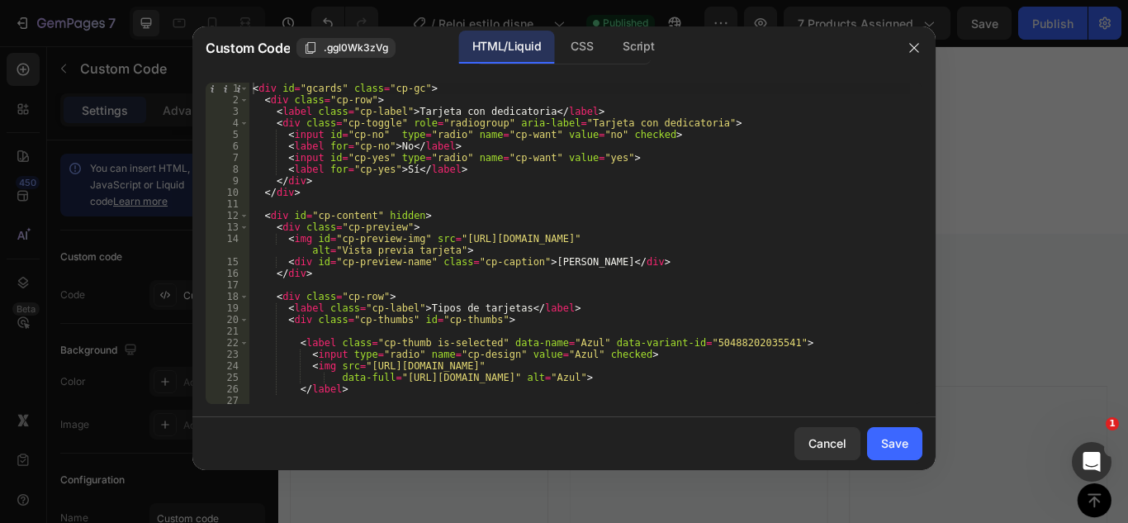
scroll to position [3835, 0]
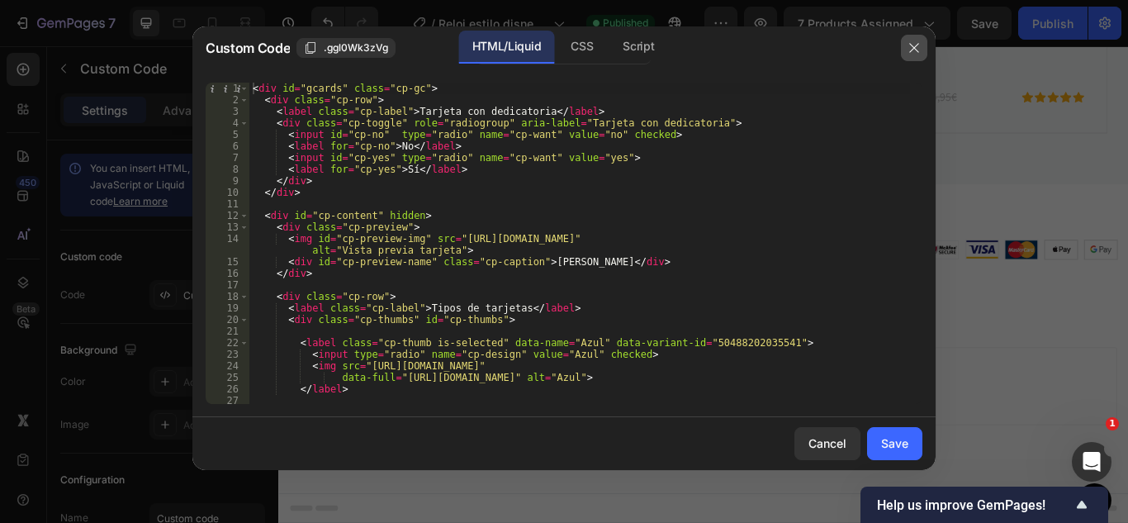
click at [910, 44] on icon "button" at bounding box center [913, 47] width 9 height 9
